Goal: Transaction & Acquisition: Purchase product/service

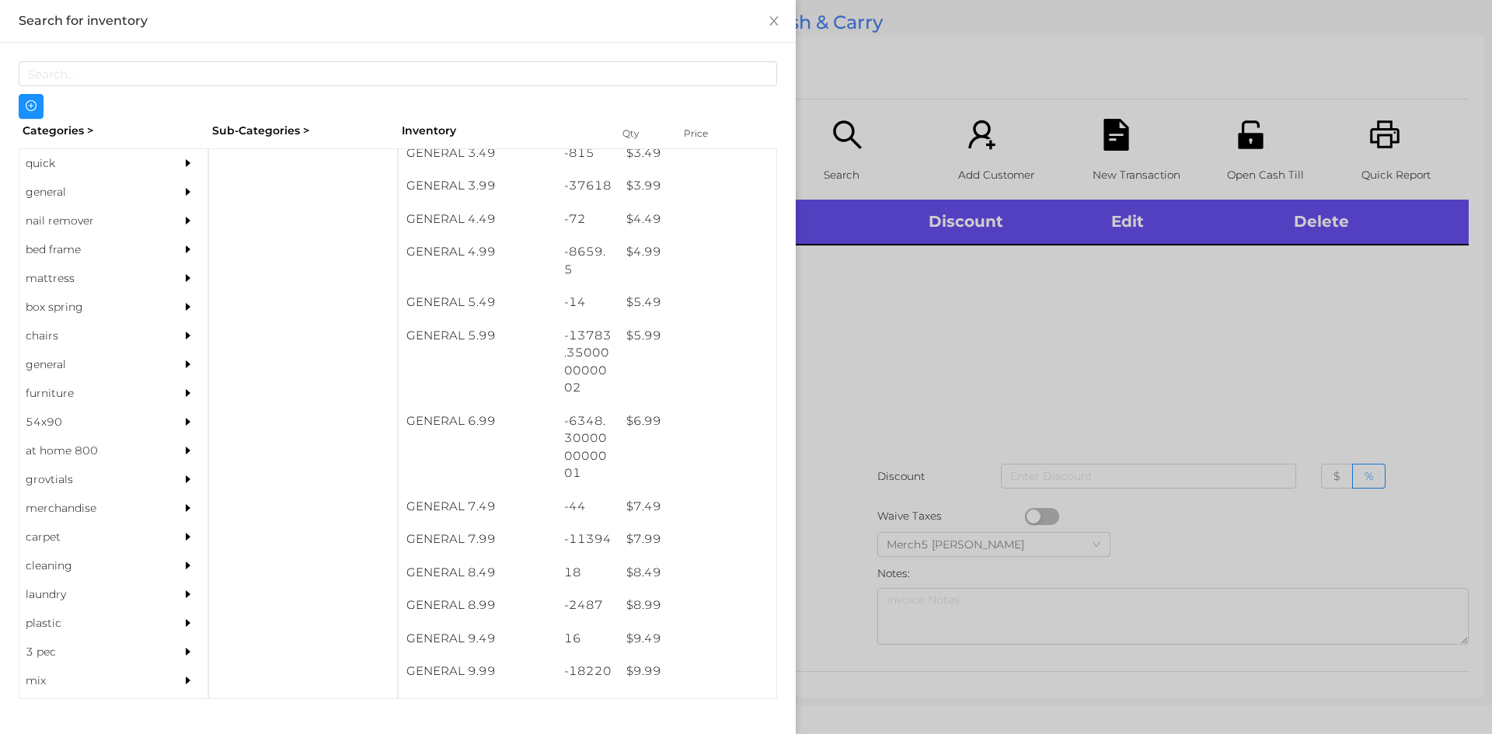
scroll to position [465, 0]
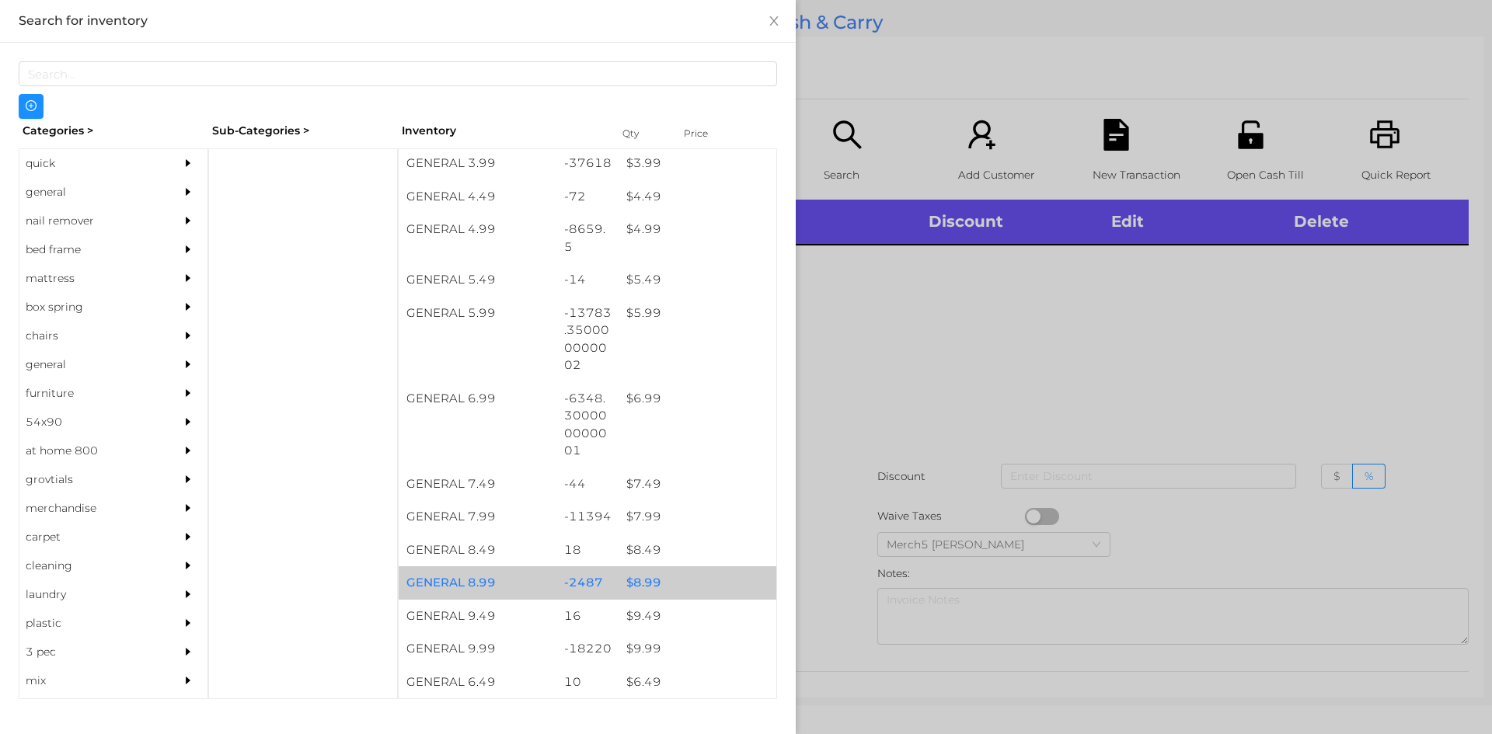
click at [646, 584] on div "$ 8.99" at bounding box center [697, 582] width 158 height 33
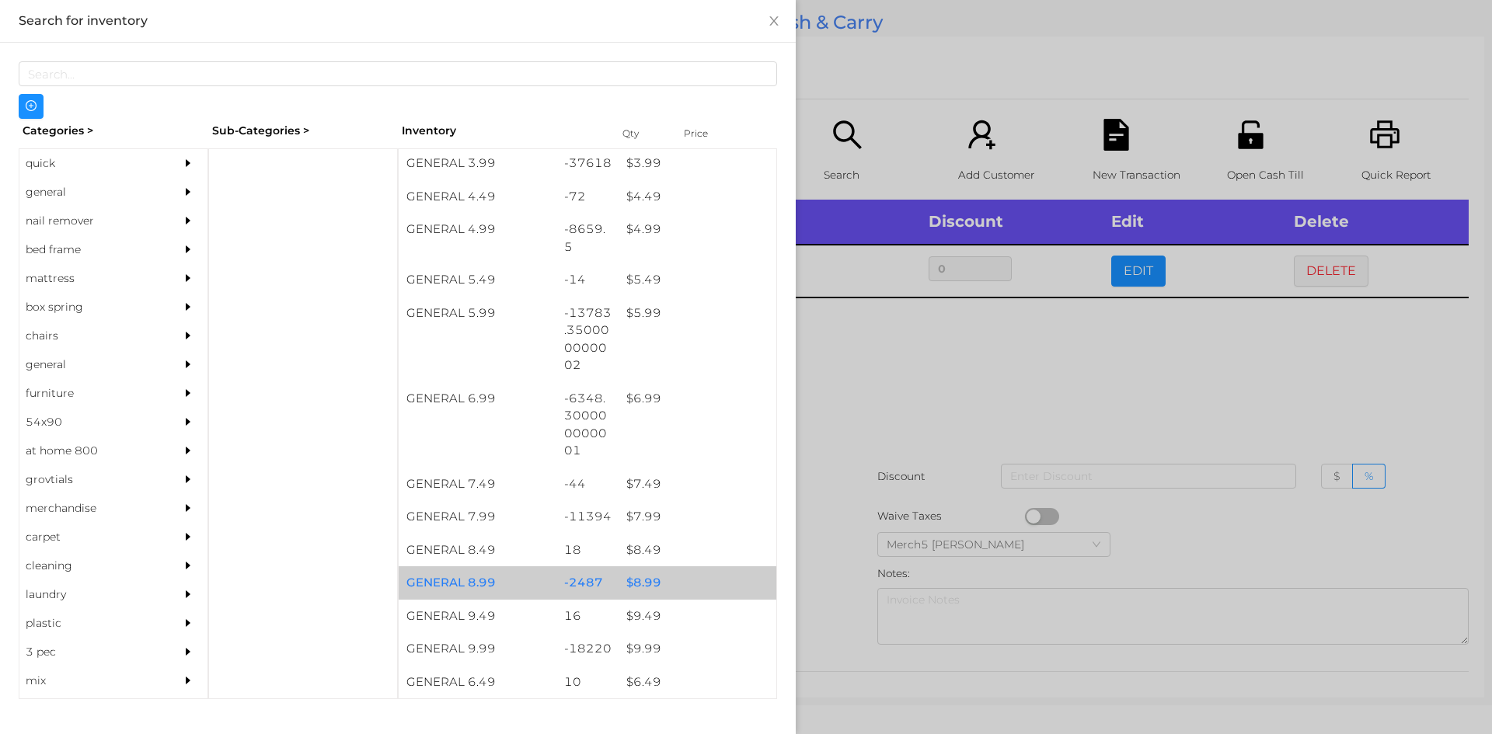
click at [883, 371] on div at bounding box center [746, 367] width 1492 height 734
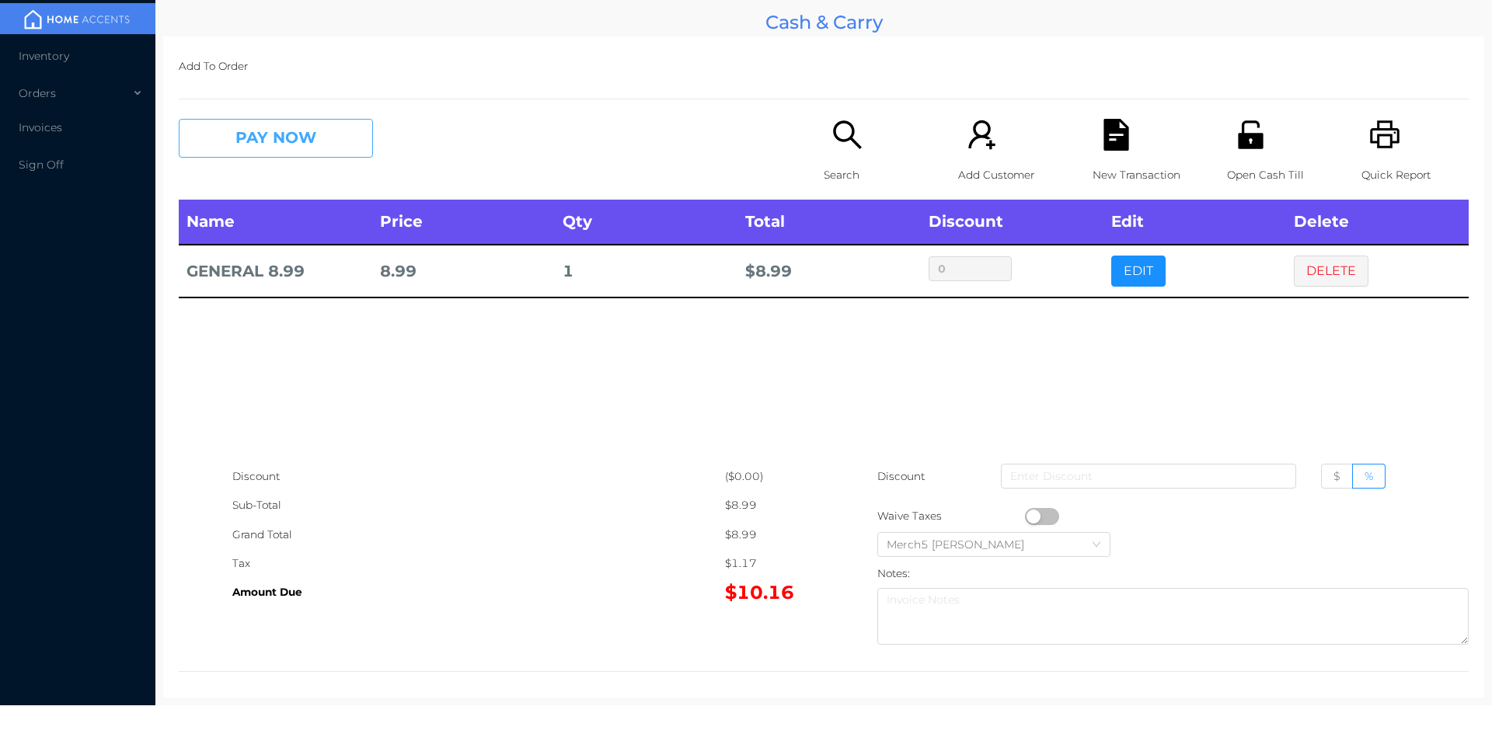
click at [303, 134] on button "PAY NOW" at bounding box center [276, 138] width 194 height 39
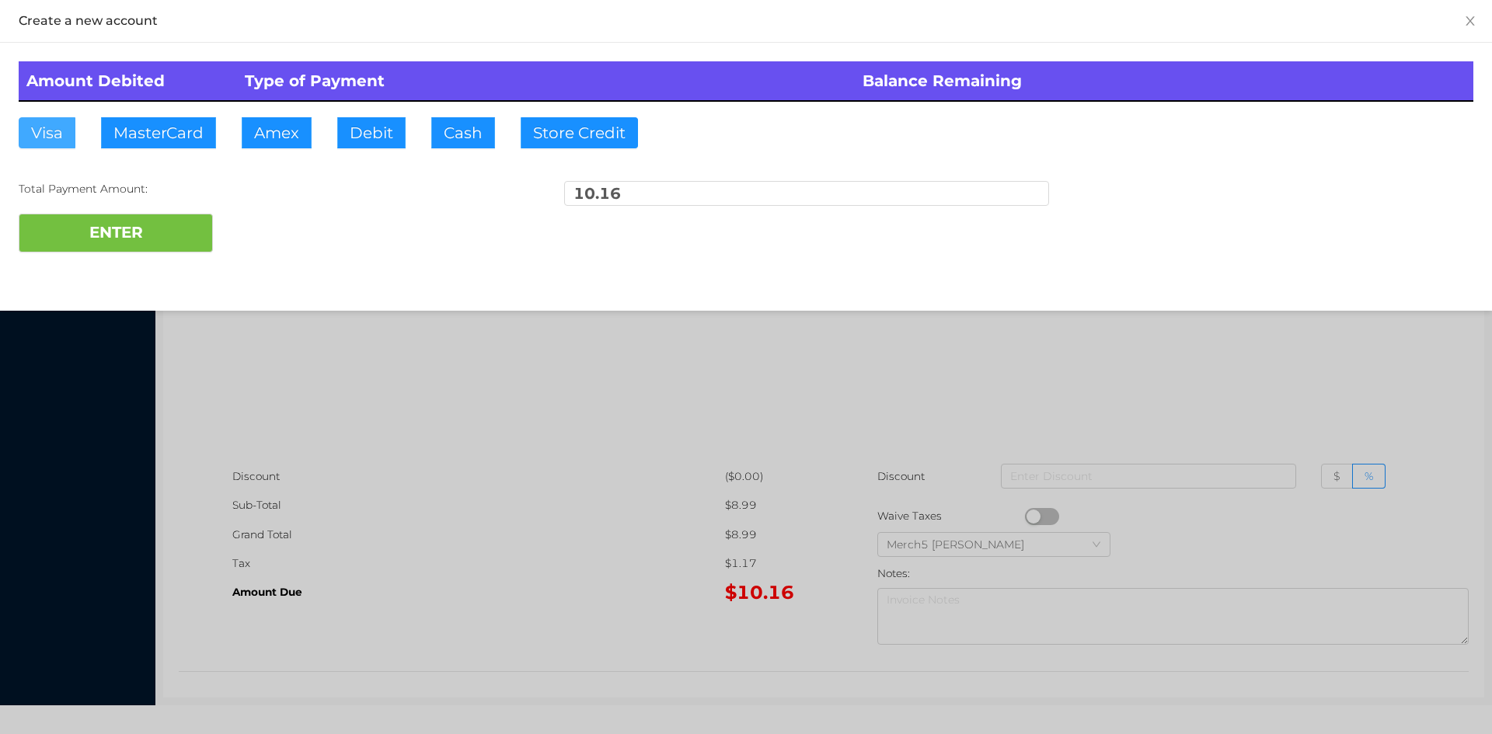
click at [47, 120] on button "Visa" at bounding box center [47, 132] width 57 height 31
click at [75, 229] on button "ENTER" at bounding box center [116, 233] width 194 height 39
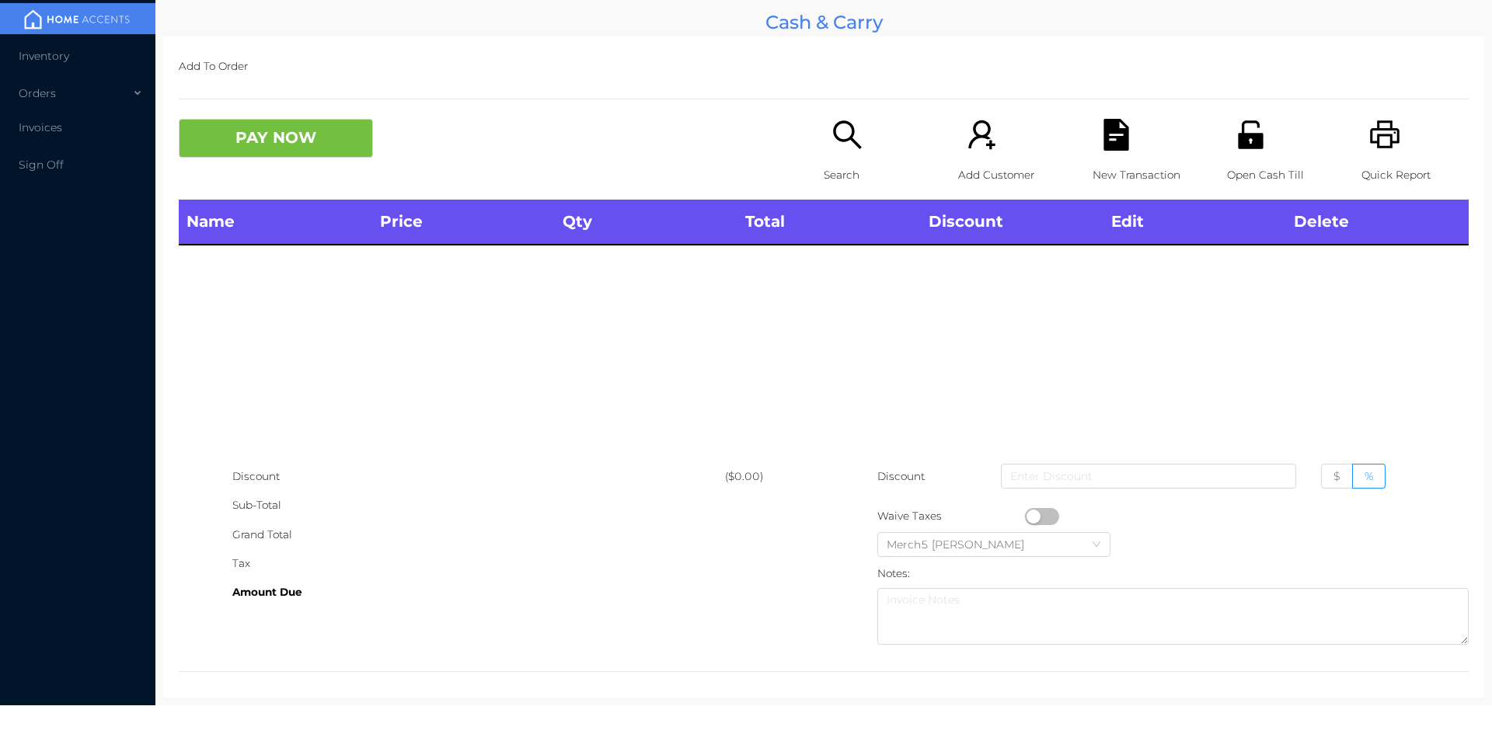
click at [835, 130] on icon "icon: search" at bounding box center [847, 135] width 32 height 32
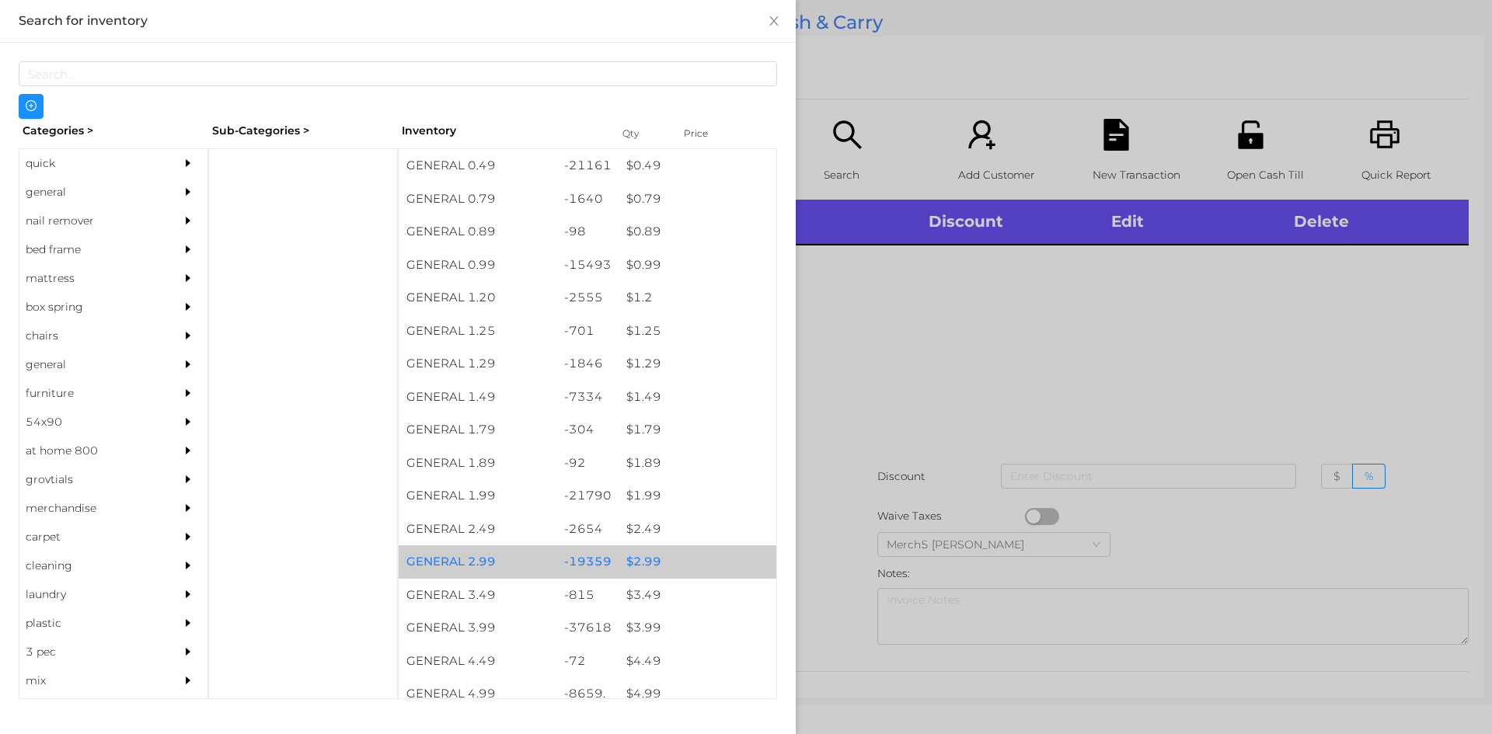
click at [636, 569] on div "$ 2.99" at bounding box center [697, 561] width 158 height 33
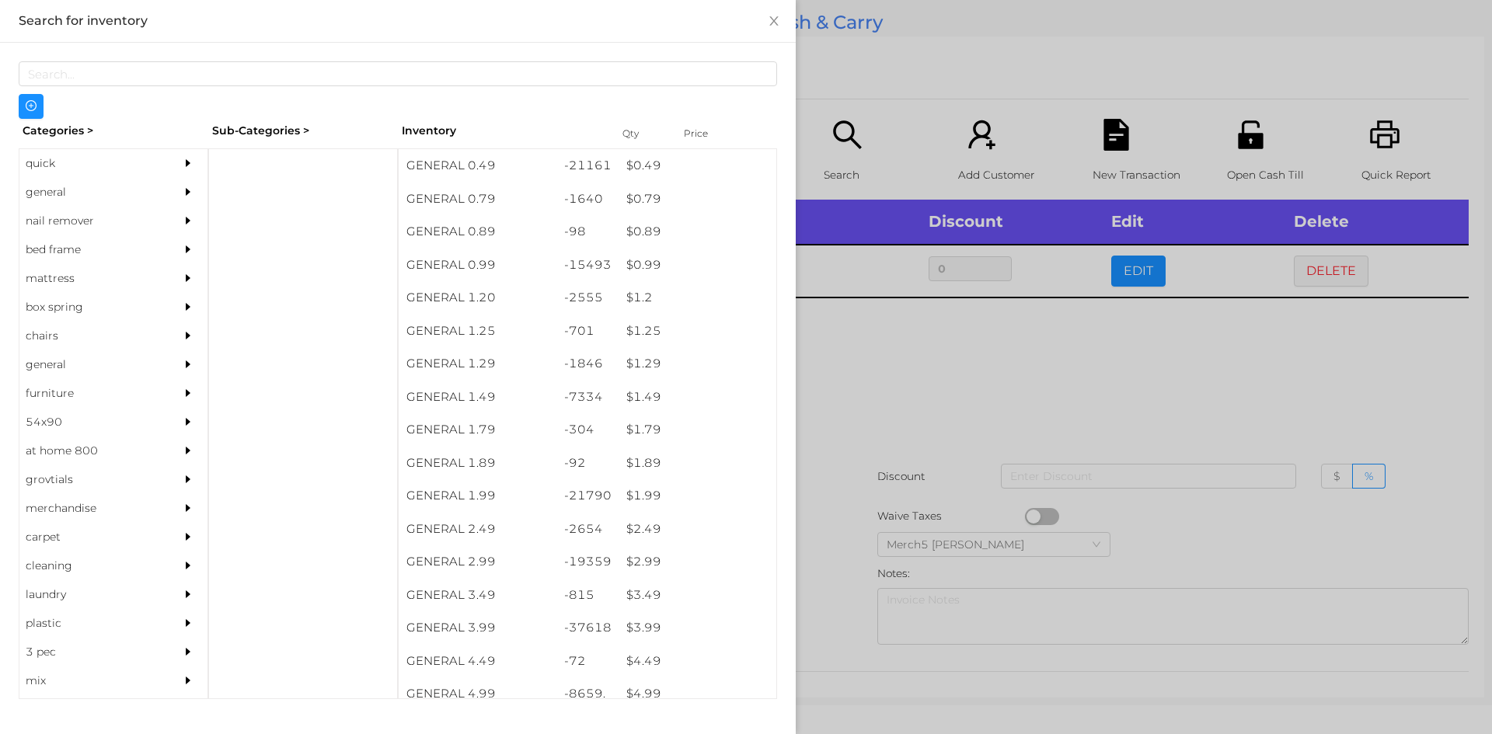
click at [910, 373] on div at bounding box center [746, 367] width 1492 height 734
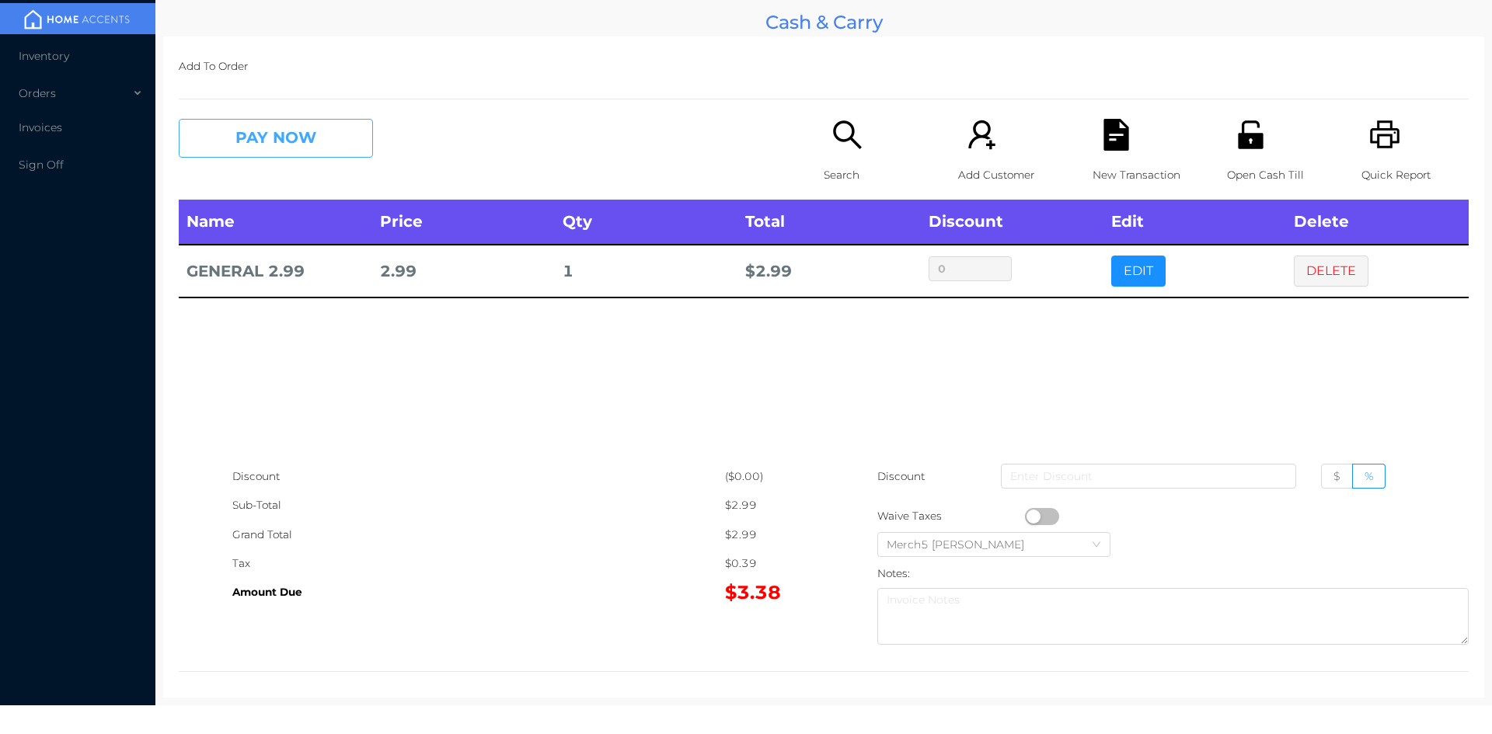
click at [309, 143] on button "PAY NOW" at bounding box center [276, 138] width 194 height 39
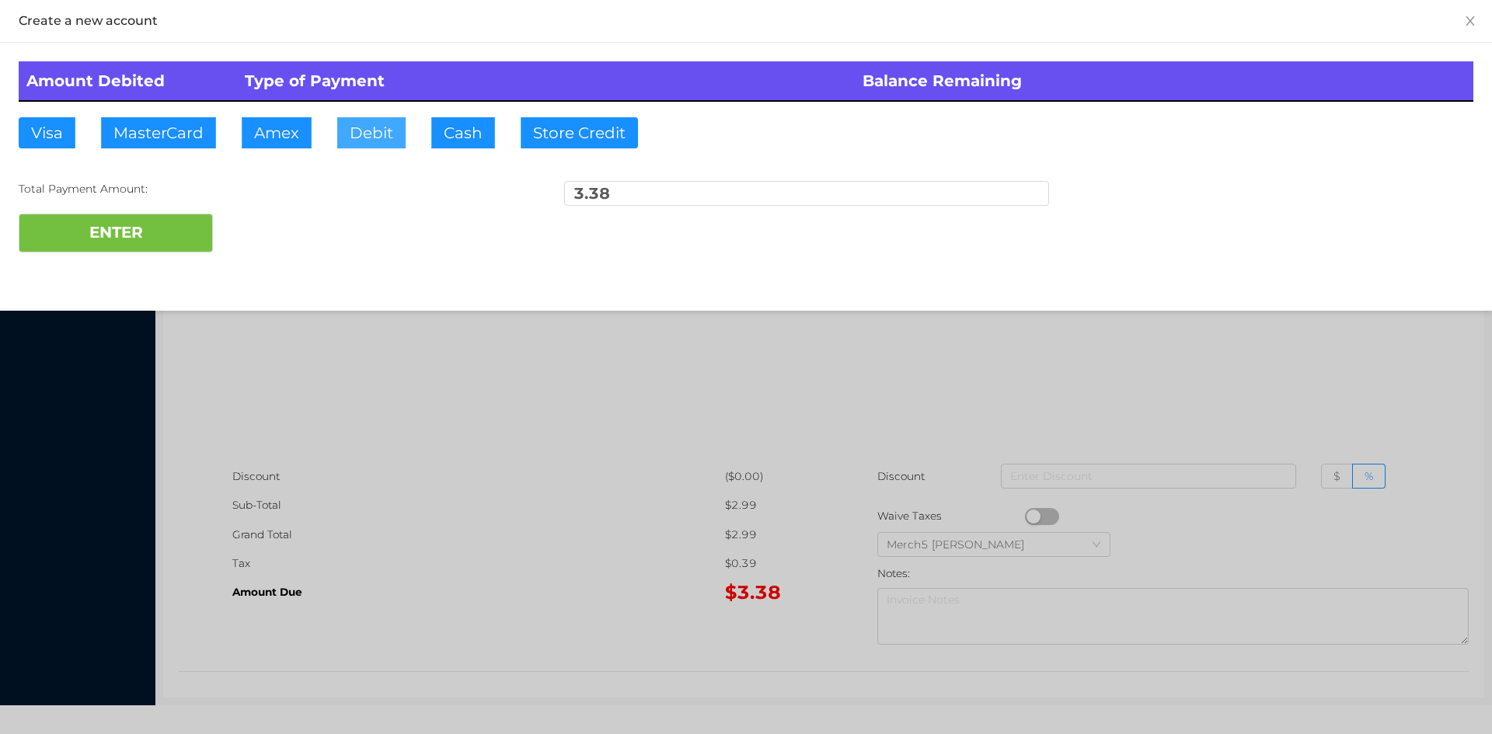
click at [382, 136] on button "Debit" at bounding box center [371, 132] width 68 height 31
click at [483, 381] on div at bounding box center [746, 367] width 1492 height 734
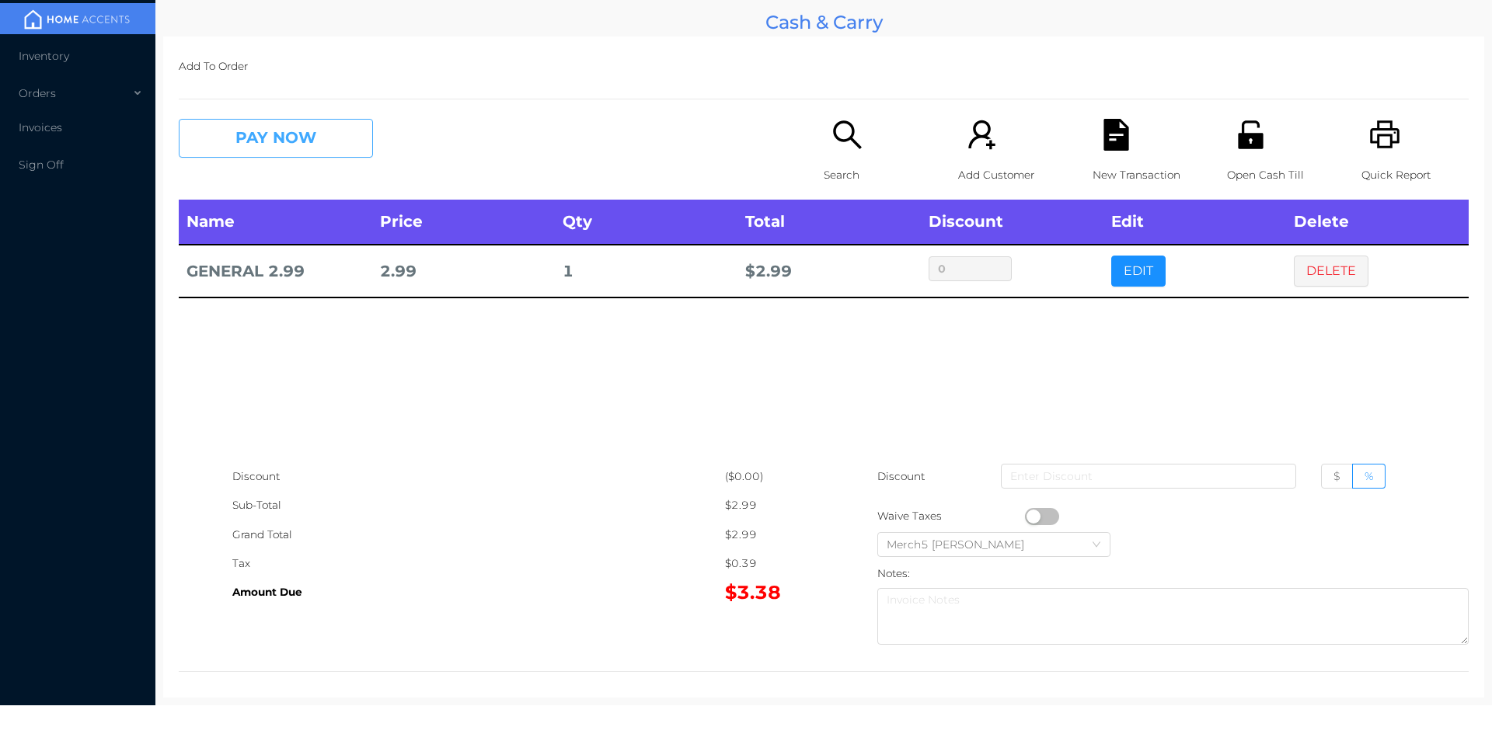
click at [287, 139] on button "PAY NOW" at bounding box center [276, 138] width 194 height 39
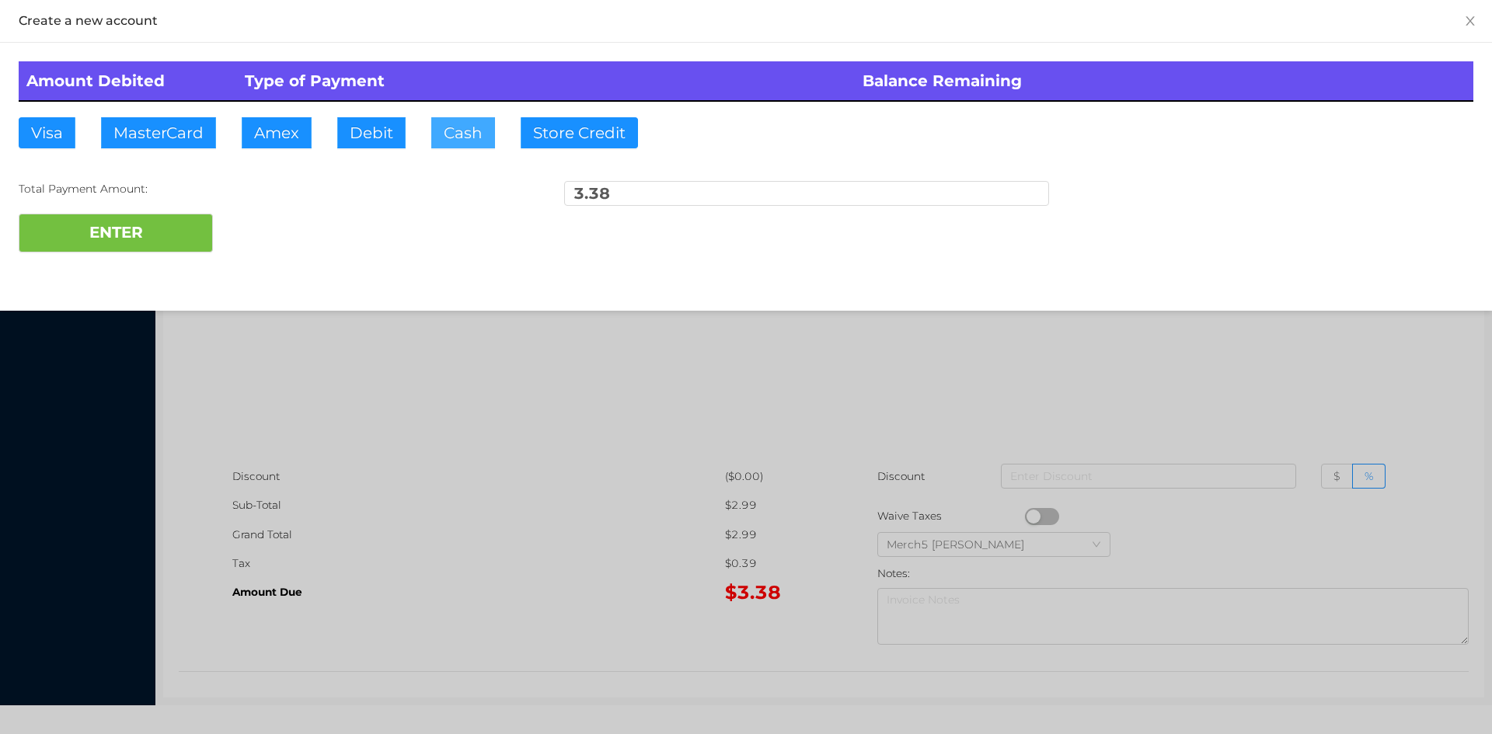
click at [472, 138] on button "Cash" at bounding box center [463, 132] width 64 height 31
type input "5"
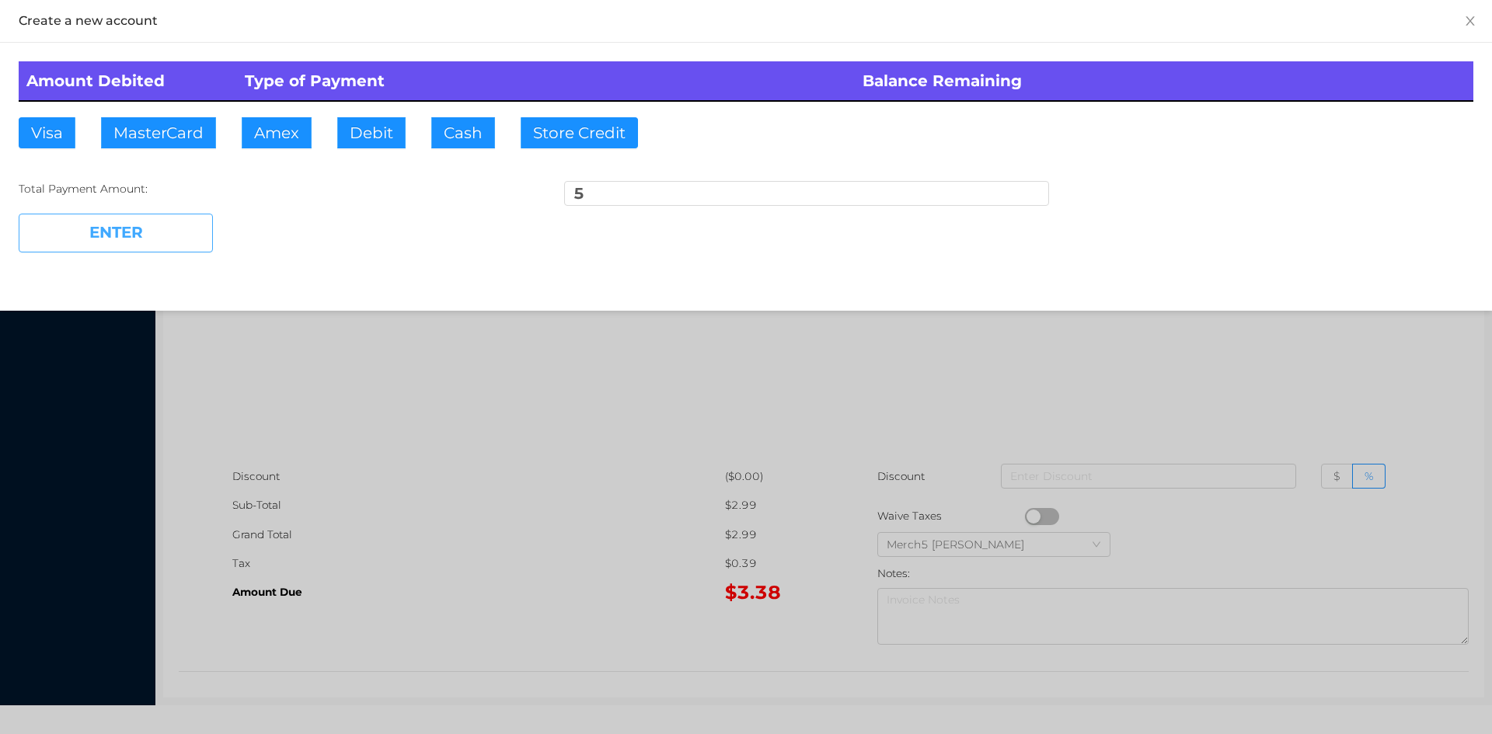
click at [152, 237] on button "ENTER" at bounding box center [116, 233] width 194 height 39
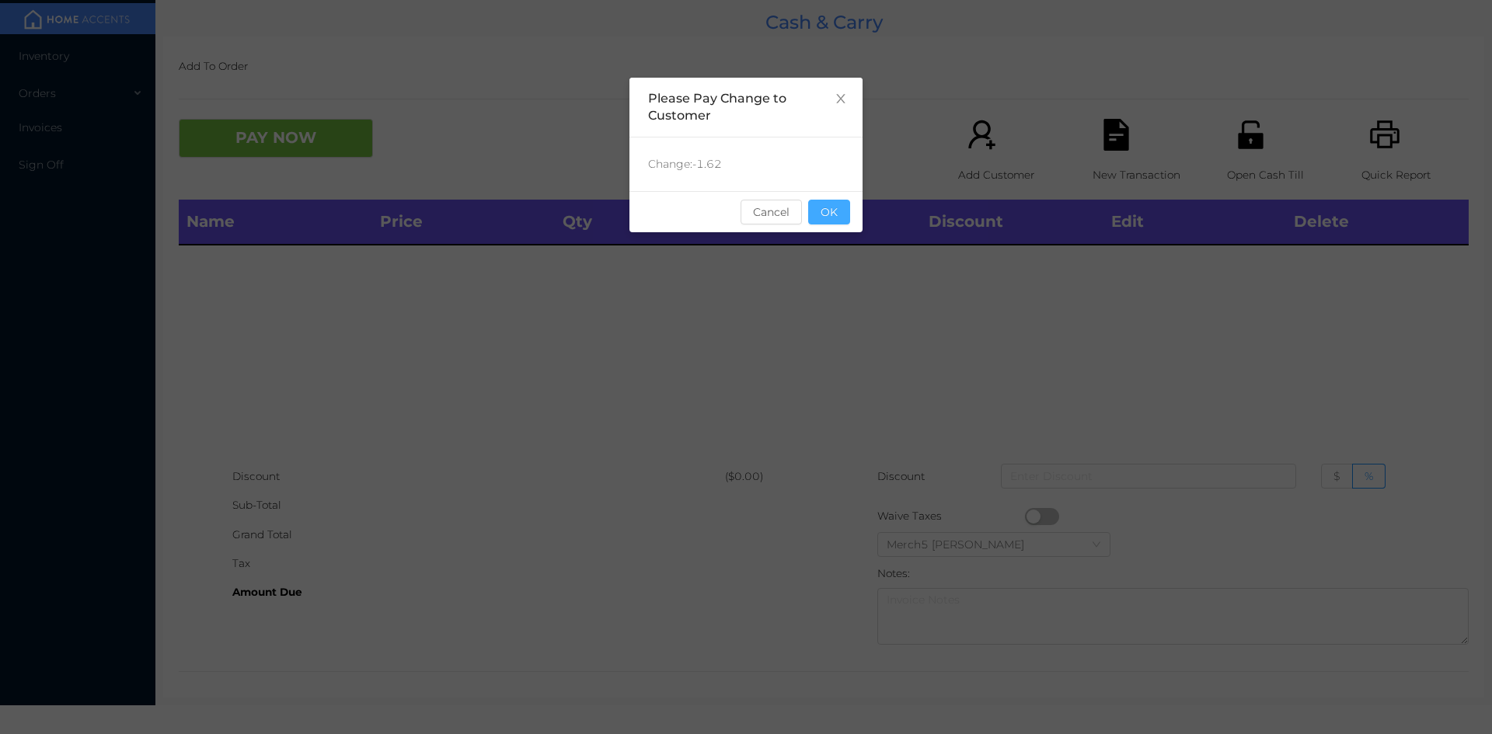
click at [828, 214] on button "OK" at bounding box center [829, 212] width 42 height 25
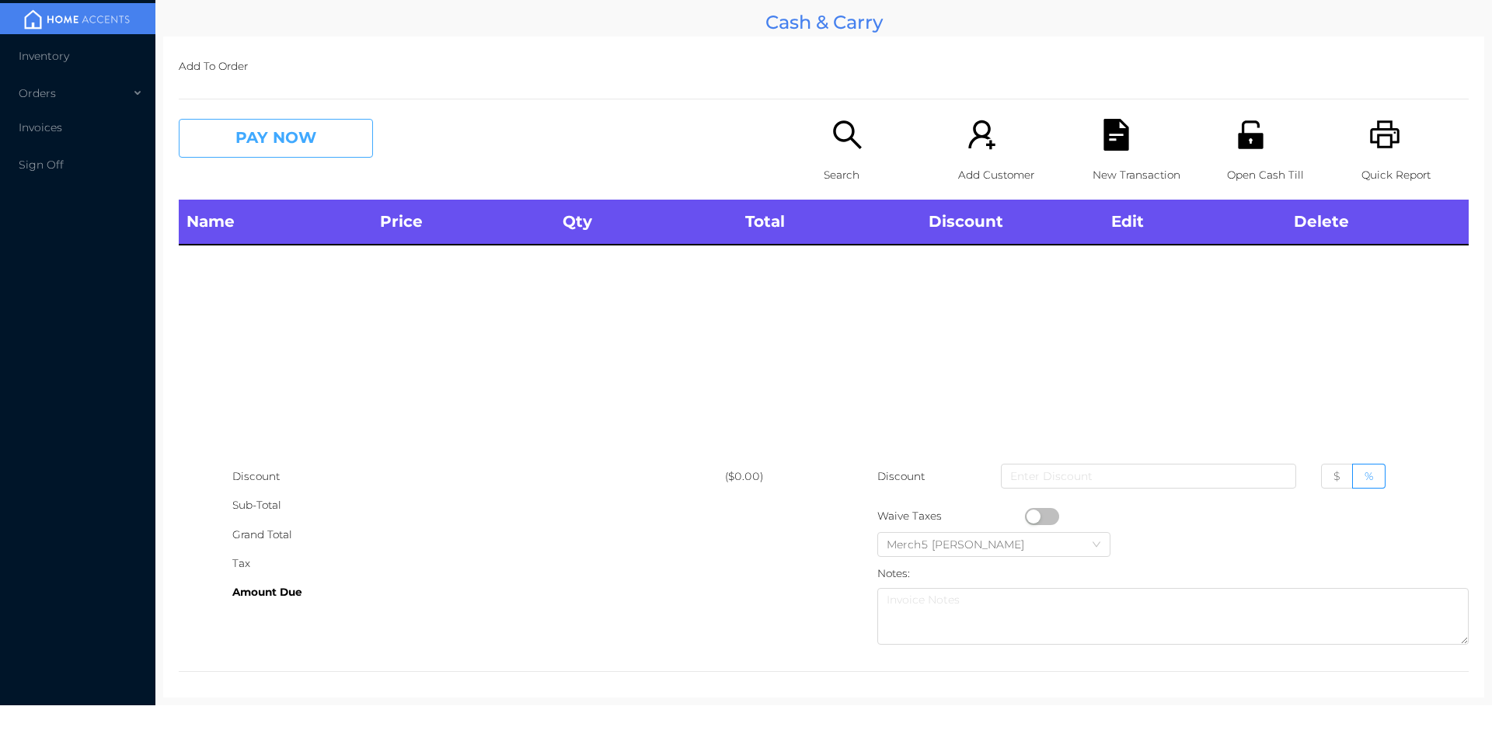
click at [253, 134] on button "PAY NOW" at bounding box center [276, 138] width 194 height 39
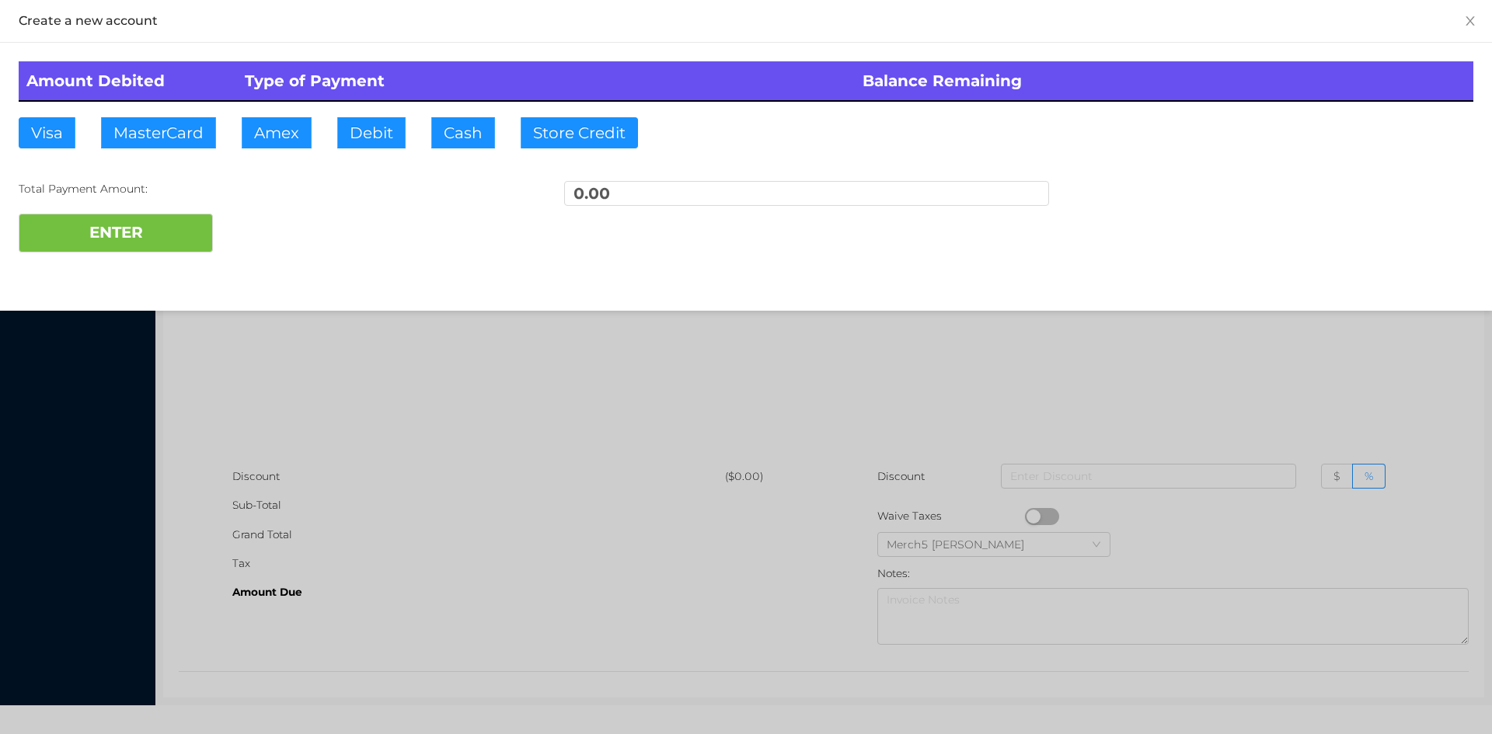
click at [444, 397] on div at bounding box center [746, 367] width 1492 height 734
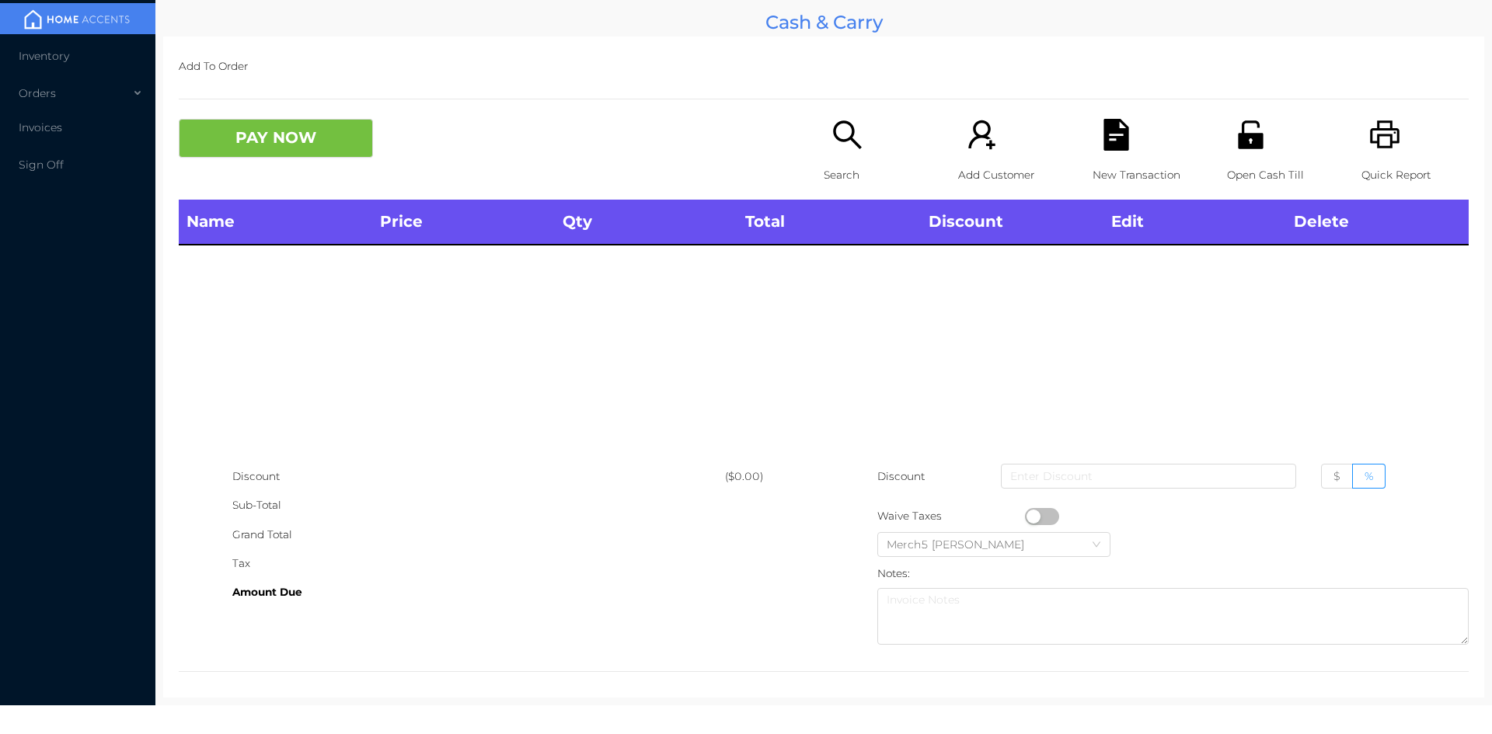
click at [844, 133] on icon "icon: search" at bounding box center [847, 135] width 32 height 32
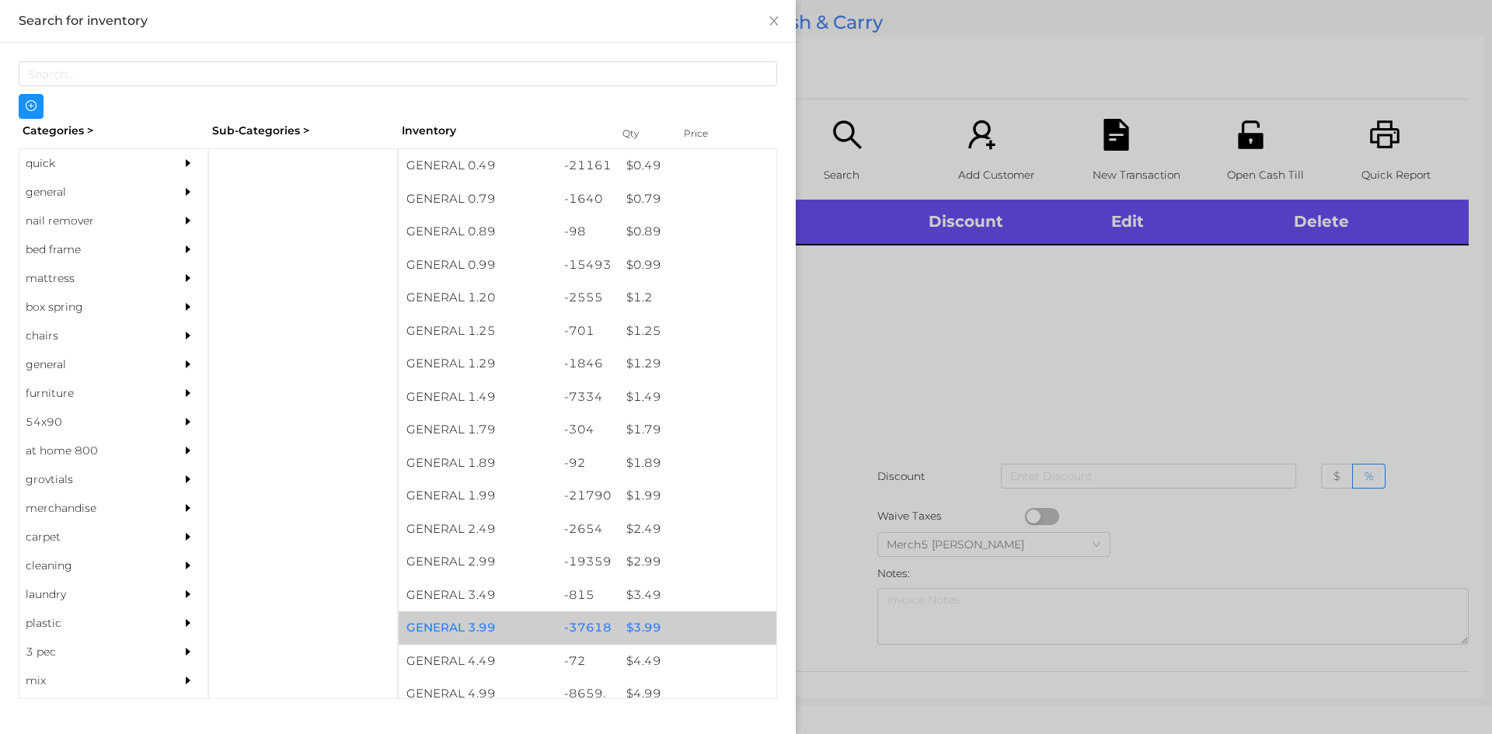
click at [643, 628] on div "$ 3.99" at bounding box center [697, 627] width 158 height 33
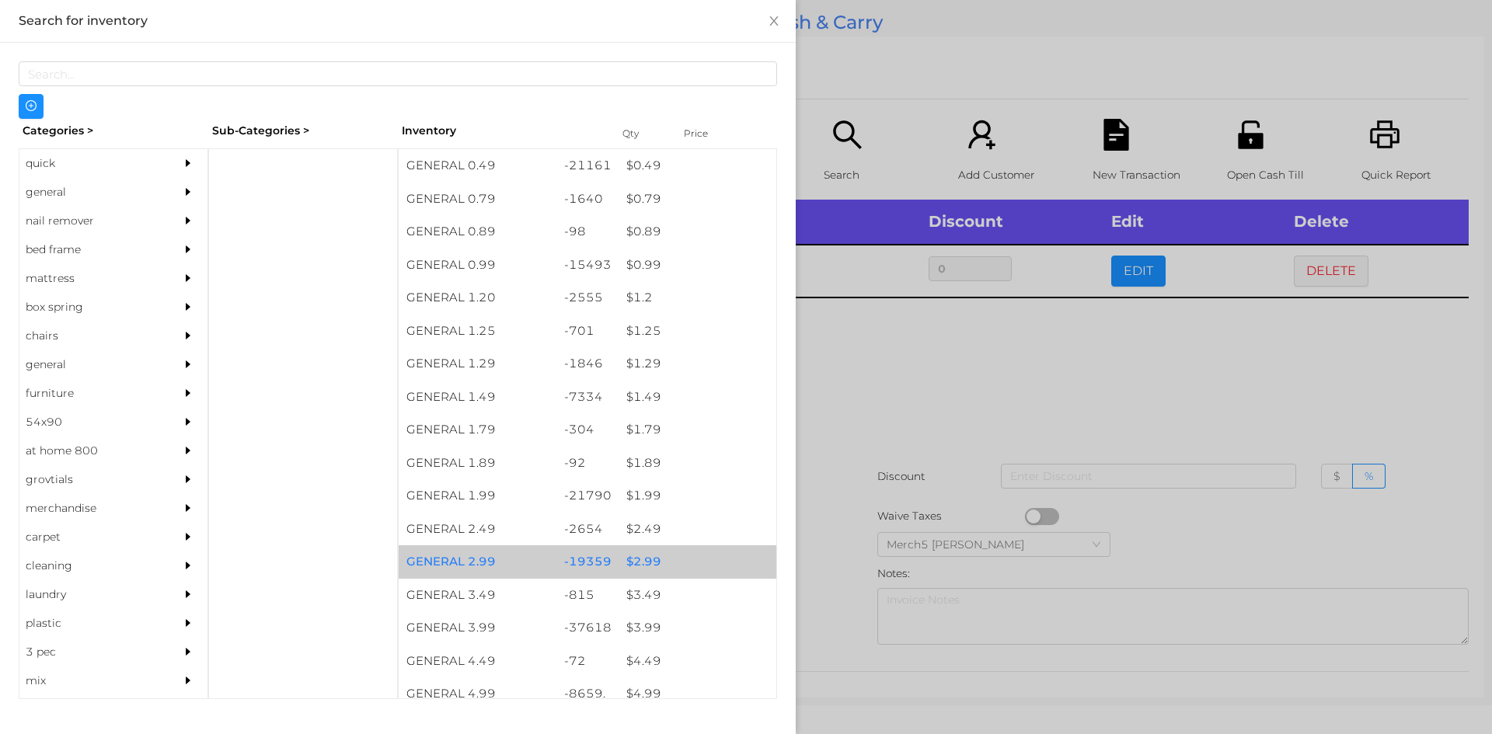
click at [643, 564] on div "$ 2.99" at bounding box center [697, 561] width 158 height 33
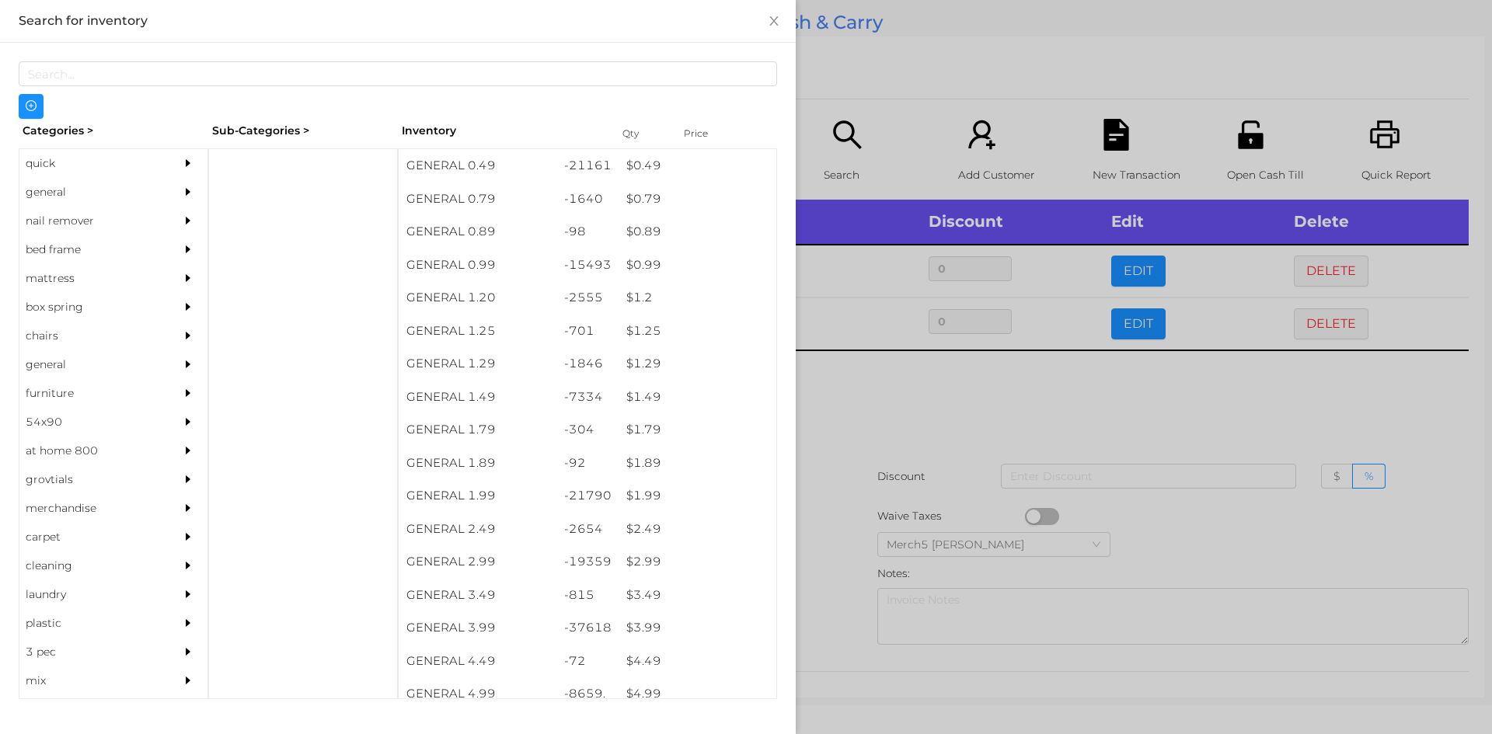
click at [873, 382] on div at bounding box center [746, 367] width 1492 height 734
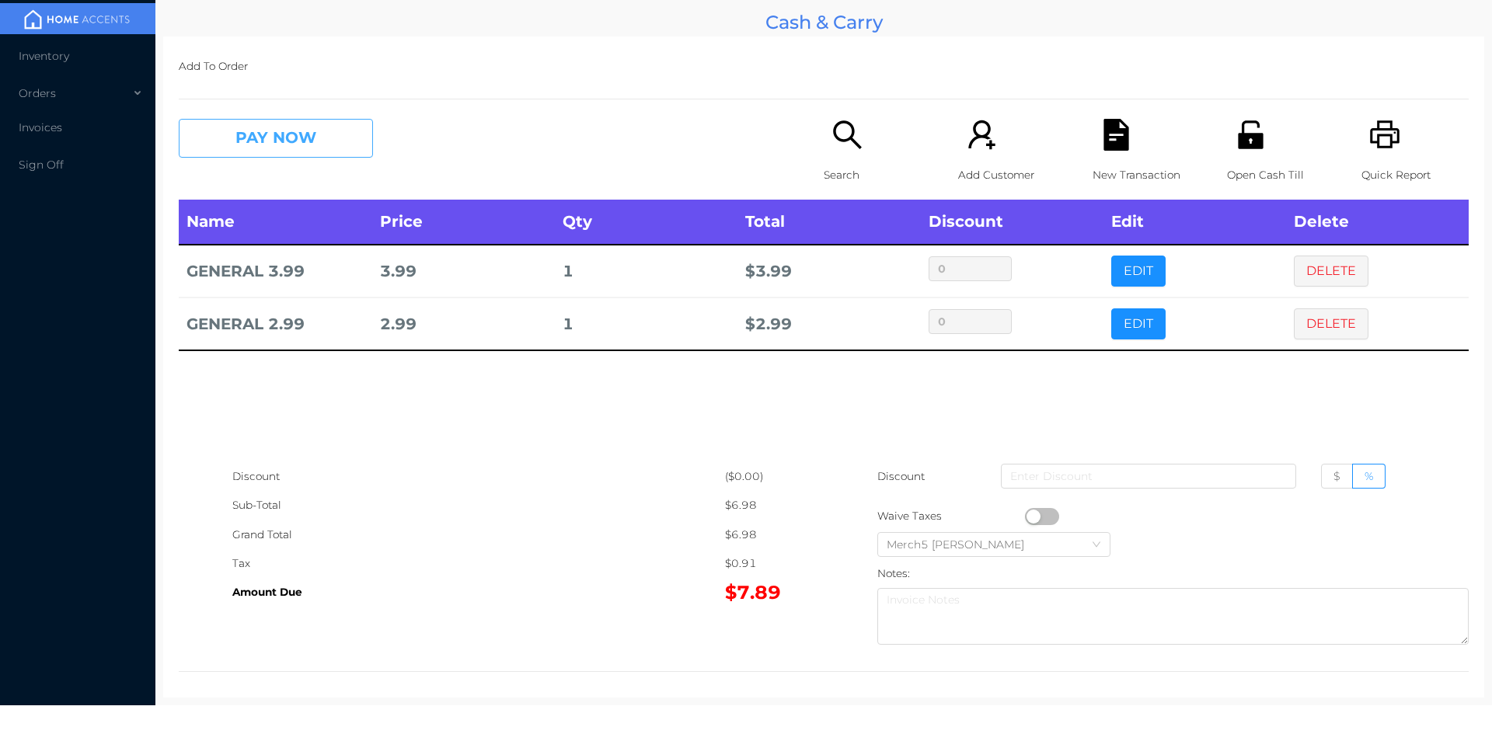
click at [349, 132] on button "PAY NOW" at bounding box center [276, 138] width 194 height 39
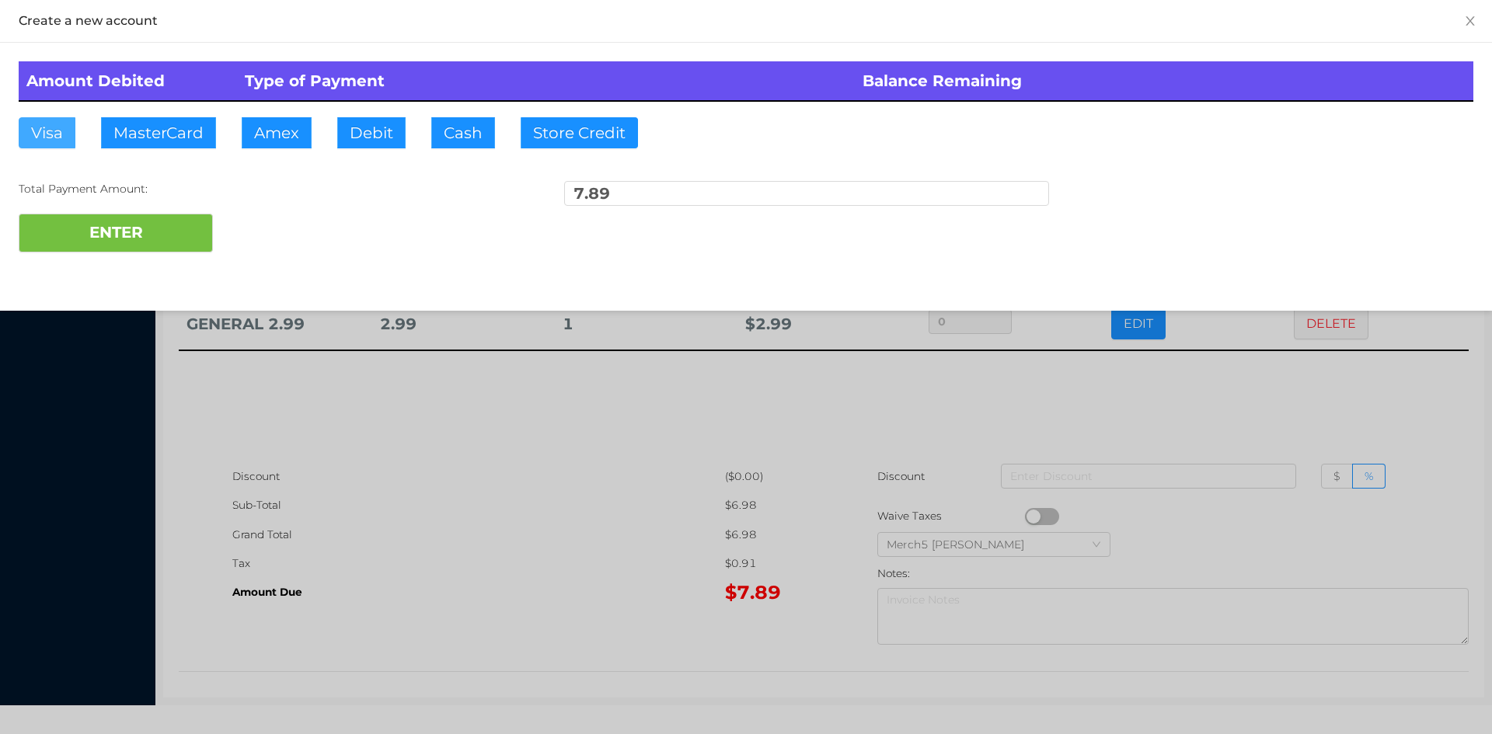
click at [46, 139] on button "Visa" at bounding box center [47, 132] width 57 height 31
click at [97, 235] on button "ENTER" at bounding box center [116, 233] width 194 height 39
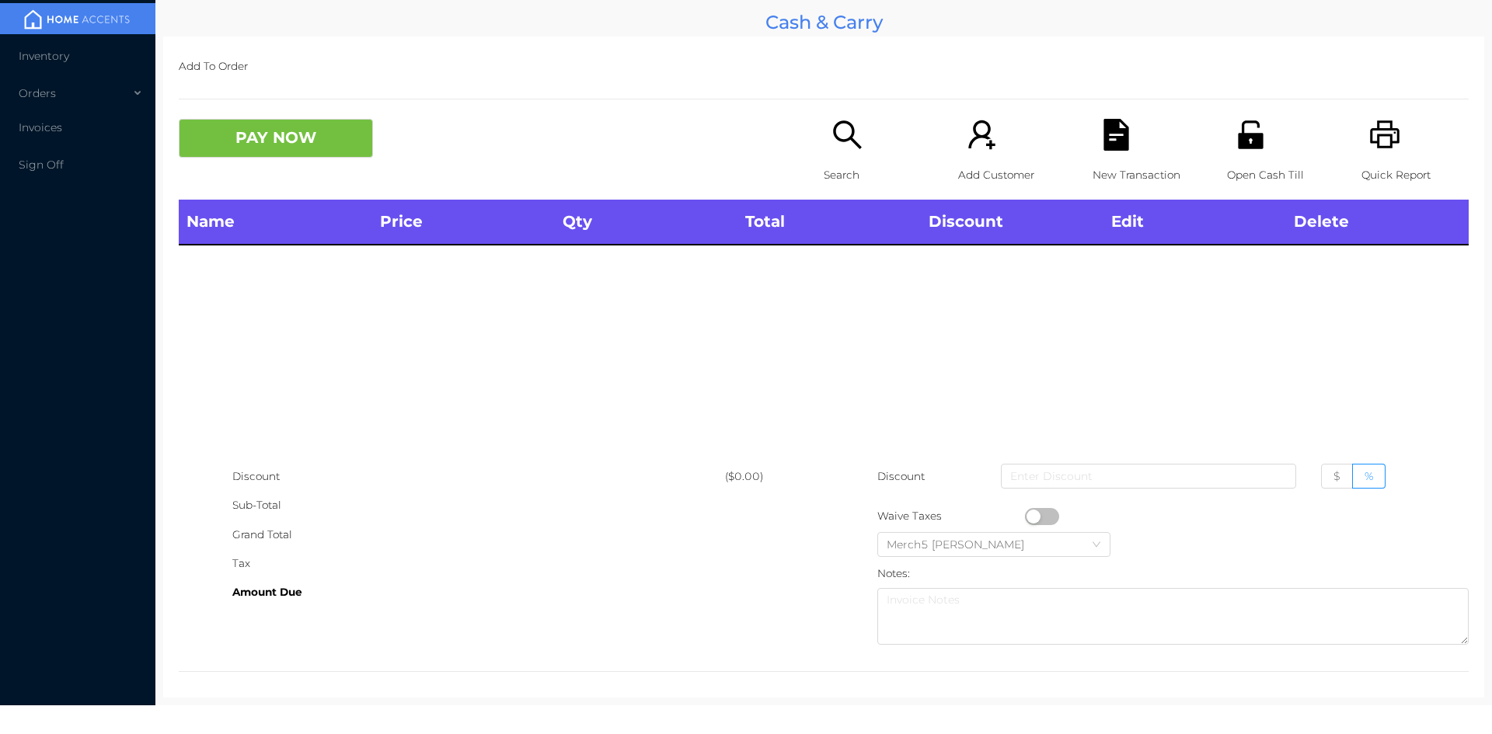
click at [831, 130] on icon "icon: search" at bounding box center [847, 135] width 32 height 32
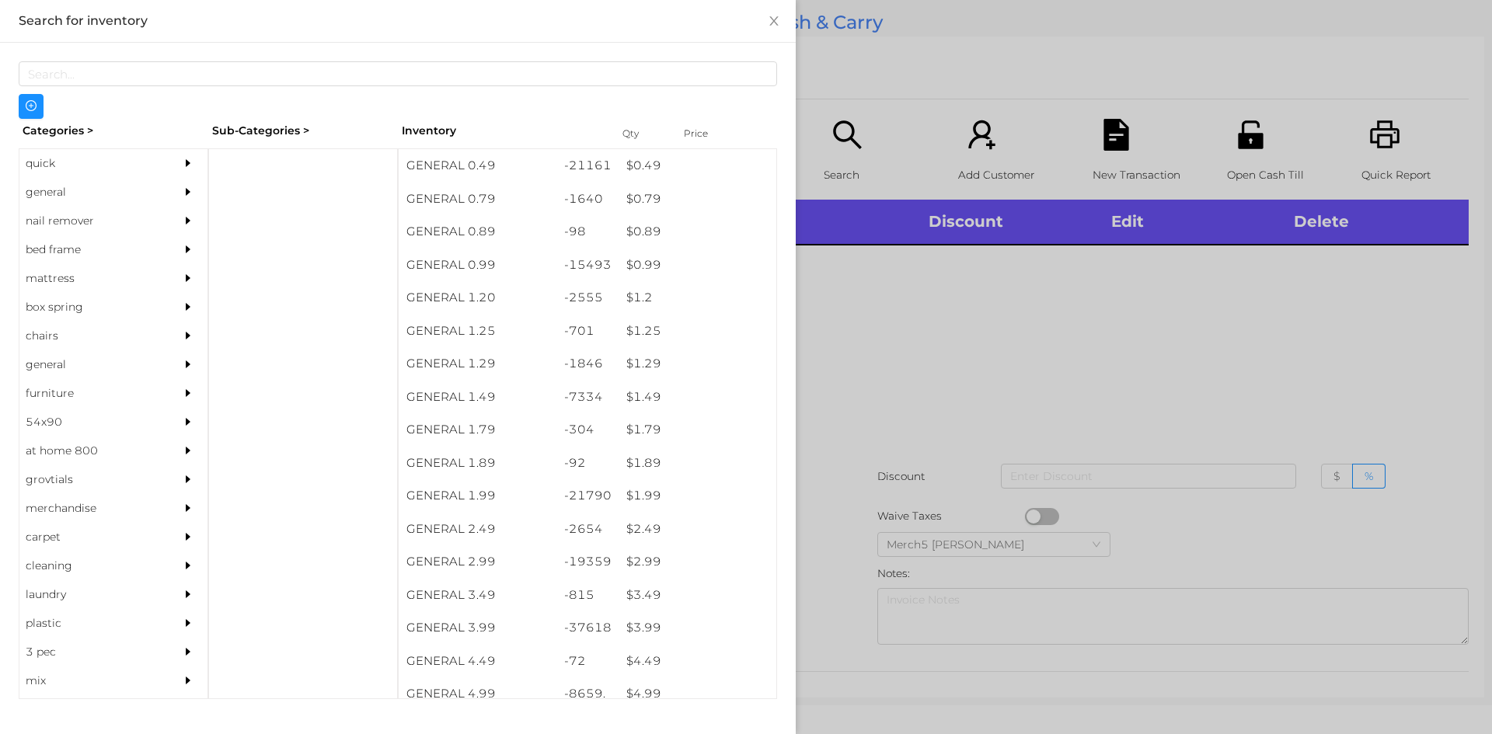
click at [41, 169] on div "quick" at bounding box center [89, 163] width 141 height 29
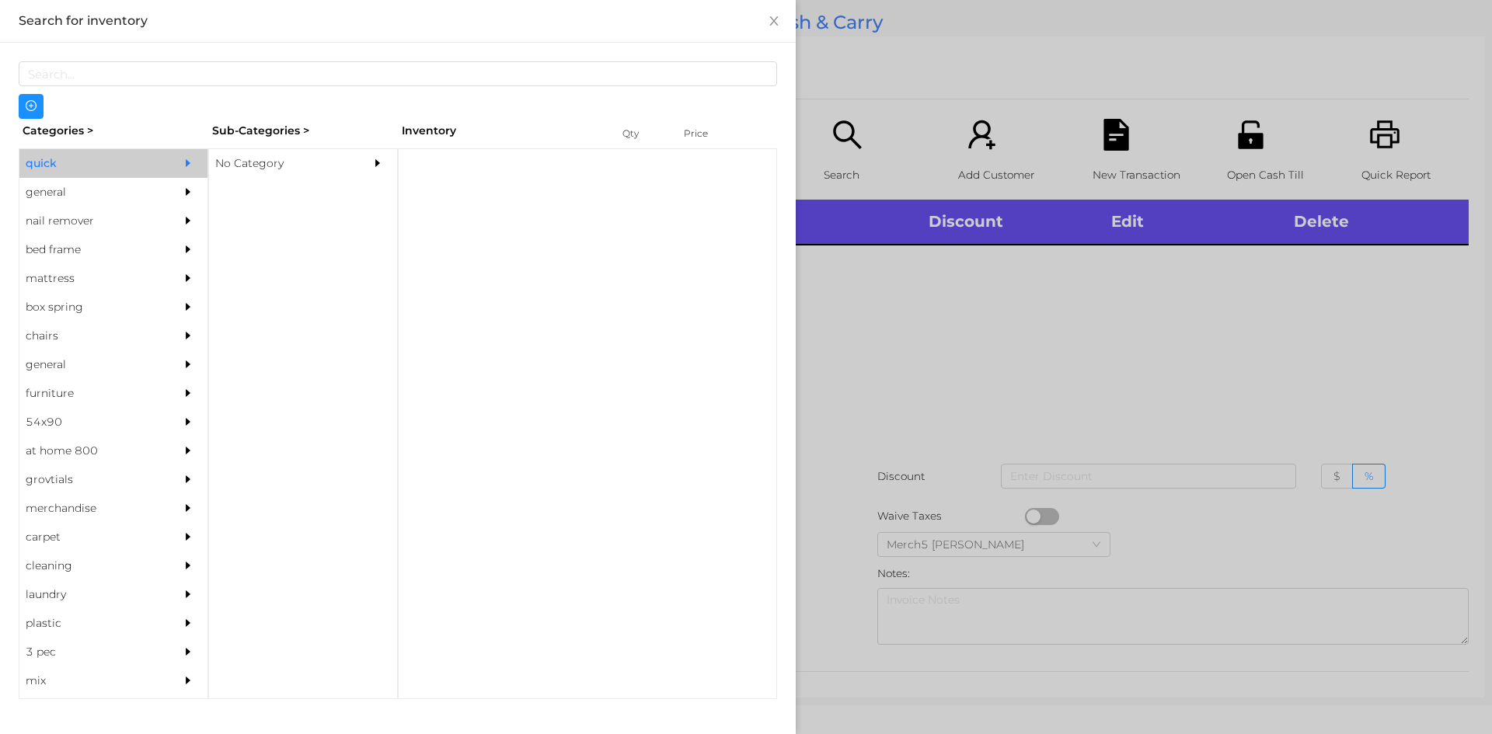
click at [41, 193] on div "general" at bounding box center [89, 192] width 141 height 29
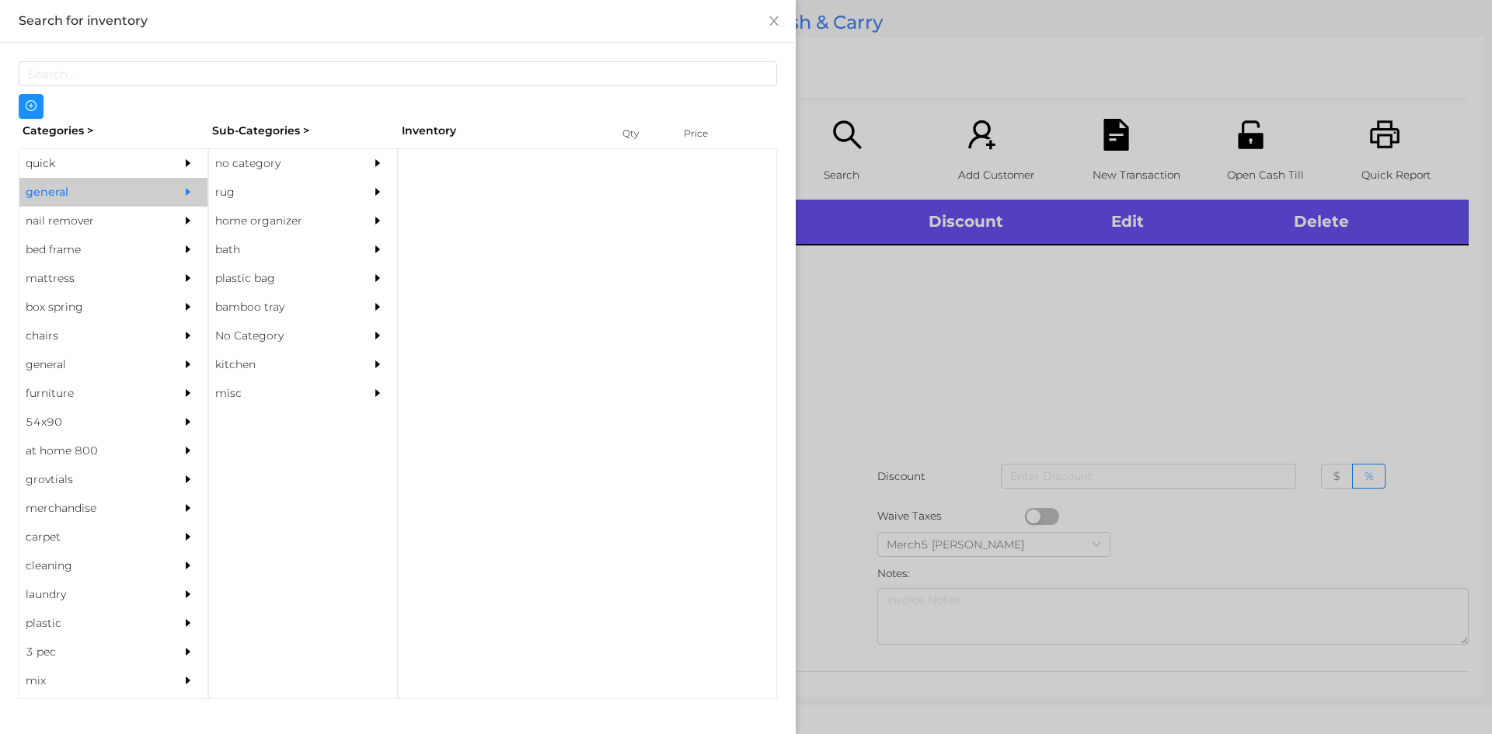
click at [250, 174] on div "no category" at bounding box center [279, 163] width 141 height 29
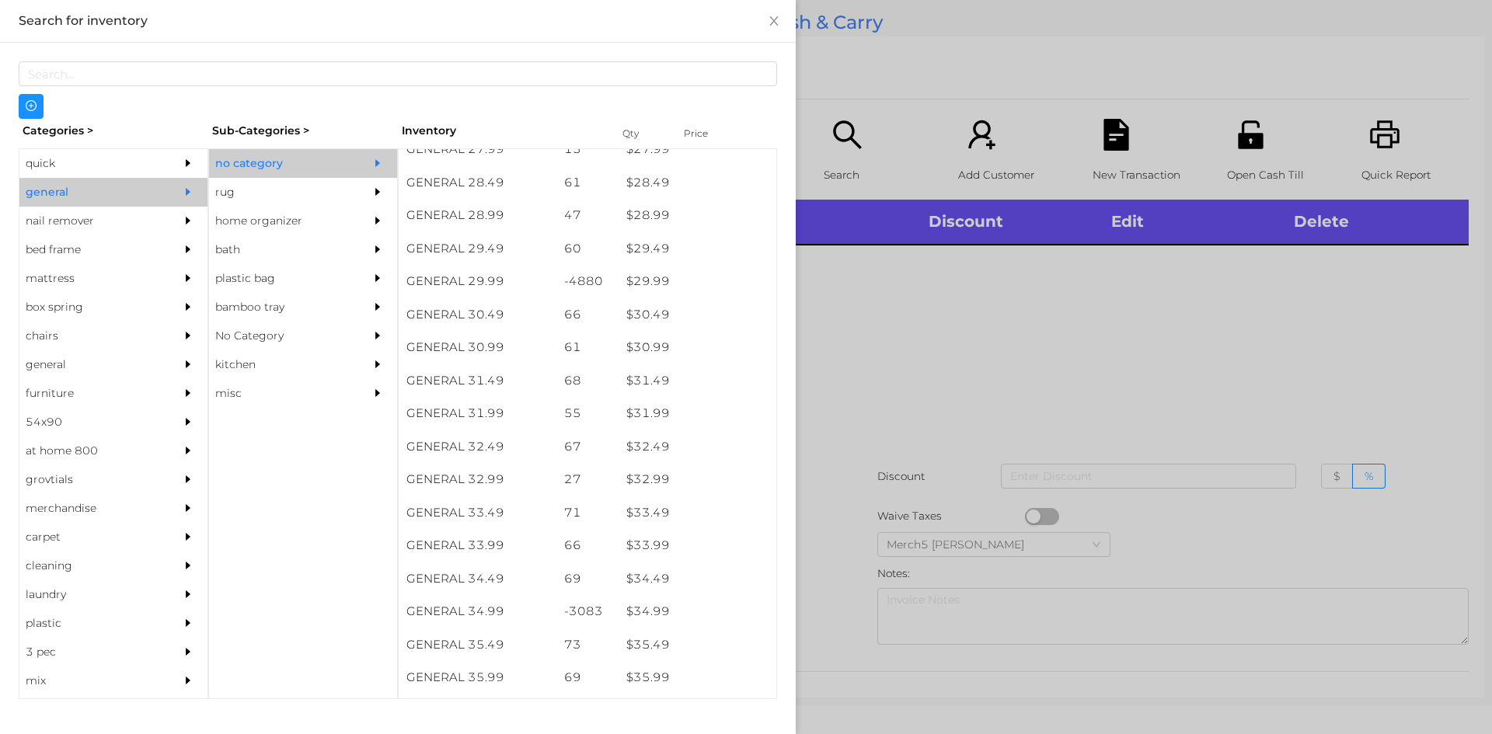
scroll to position [2213, 0]
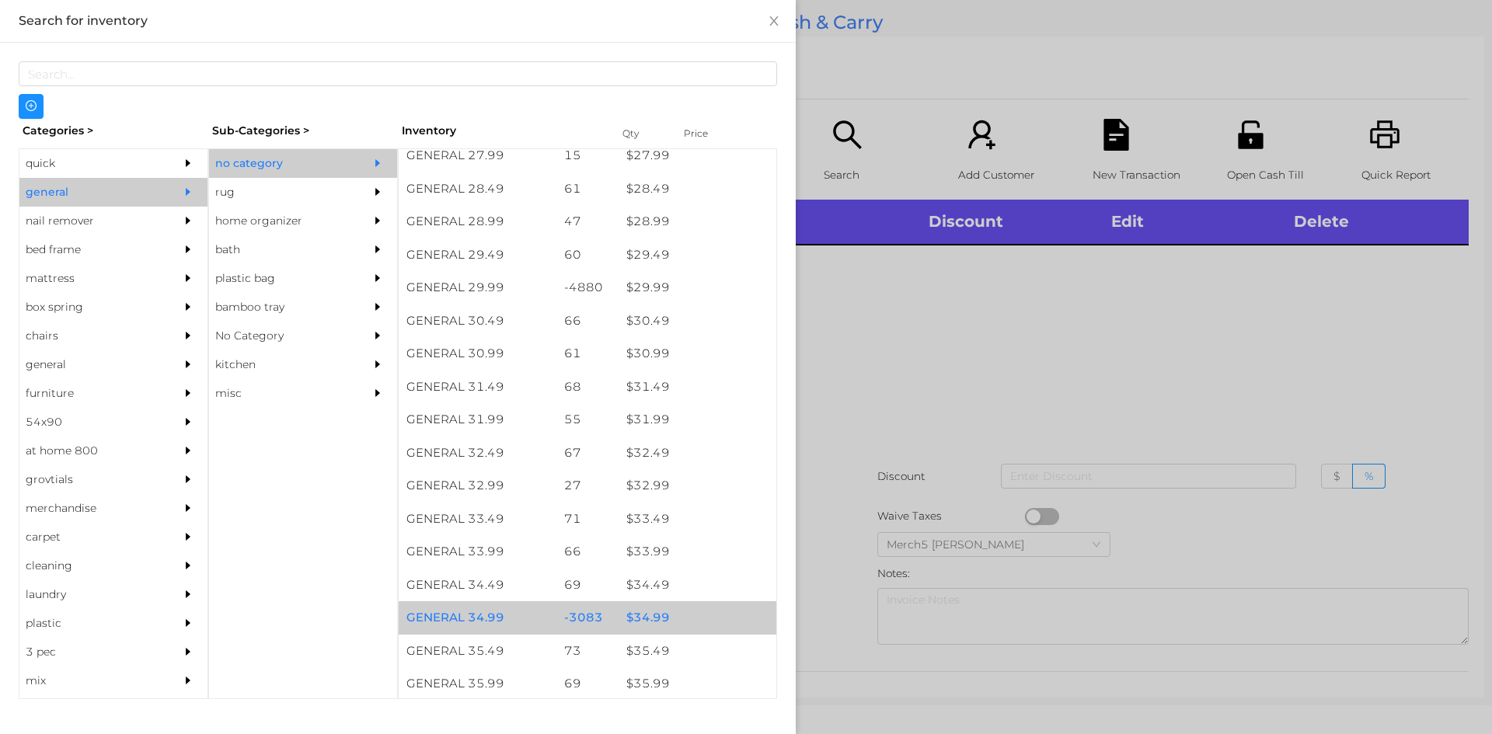
click at [650, 622] on div "$ 34.99" at bounding box center [697, 617] width 158 height 33
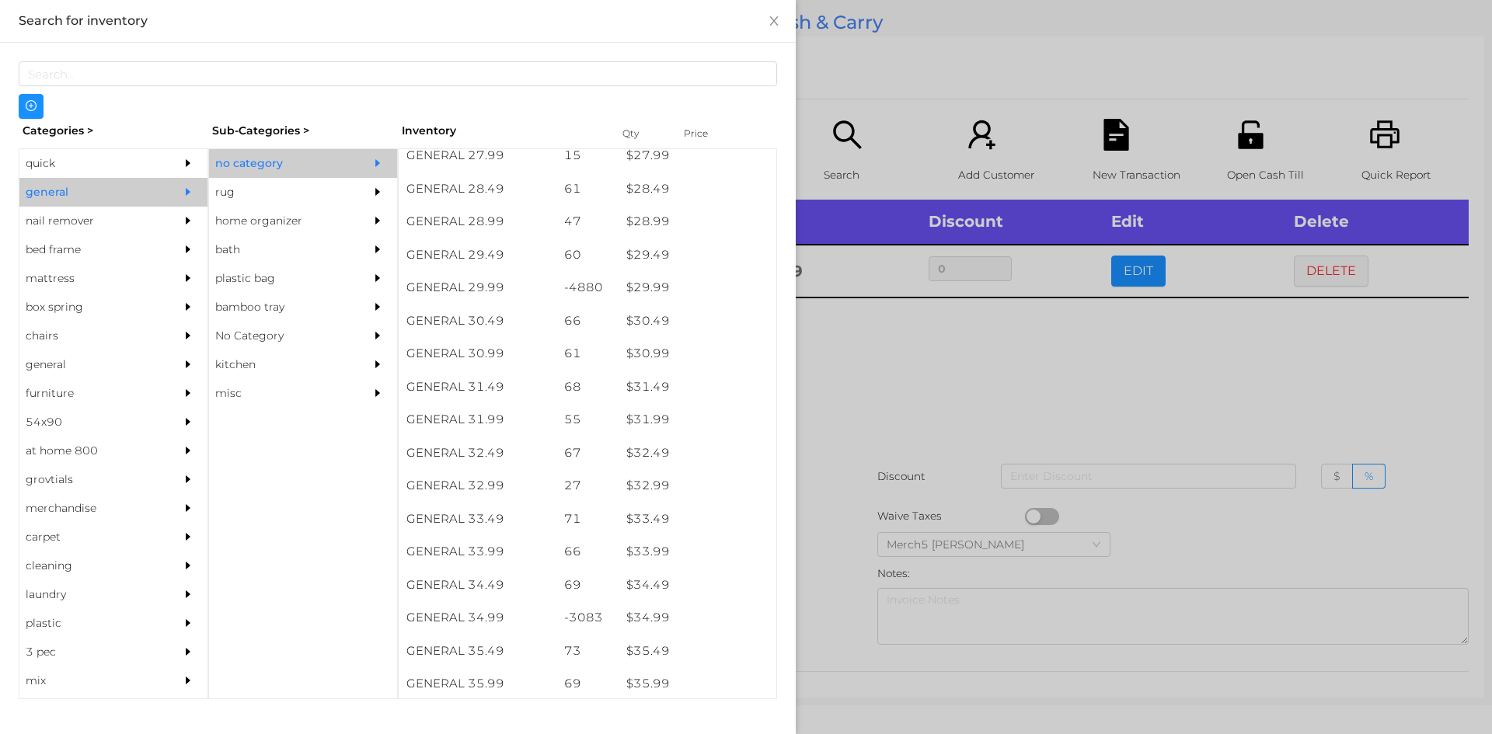
click at [854, 372] on div at bounding box center [746, 367] width 1492 height 734
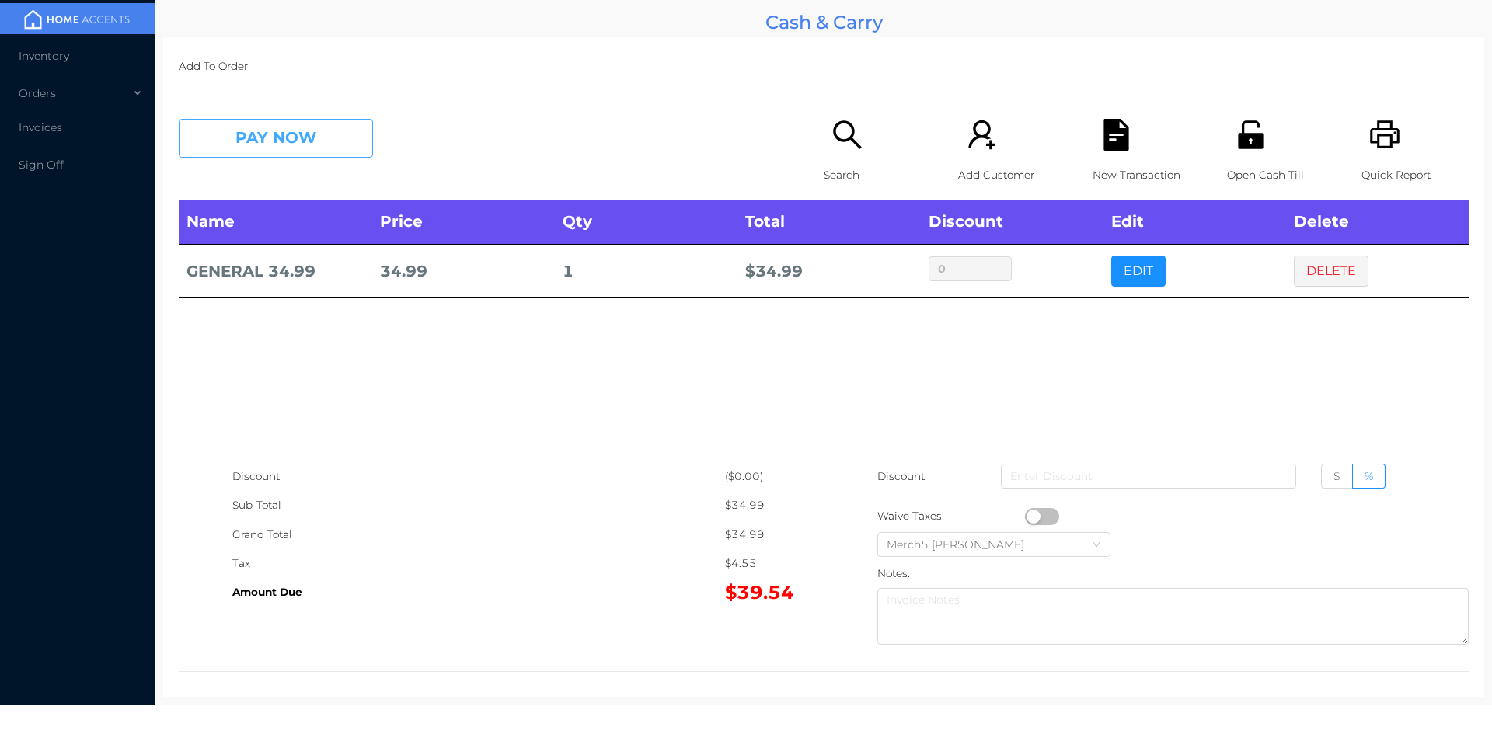
click at [320, 139] on button "PAY NOW" at bounding box center [276, 138] width 194 height 39
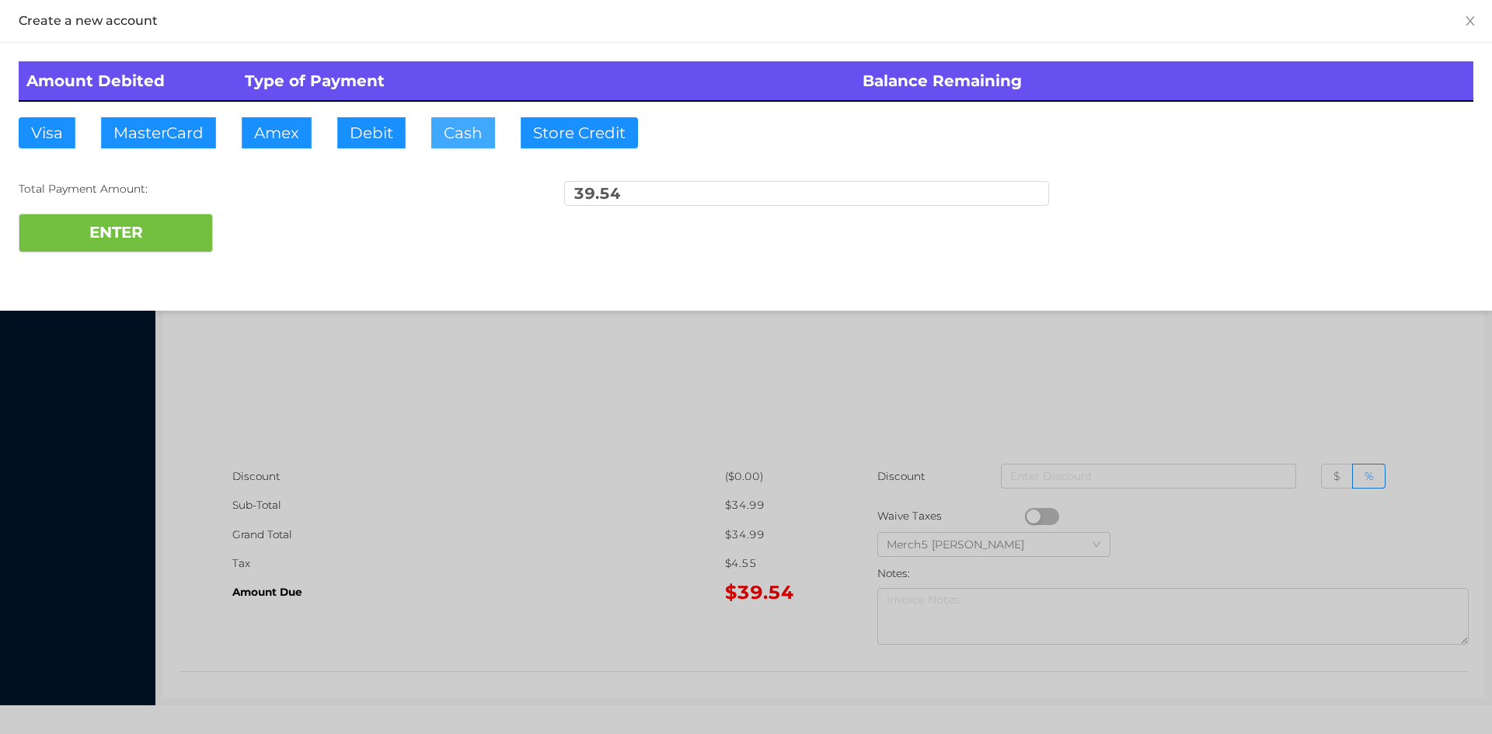
click at [472, 128] on button "Cash" at bounding box center [463, 132] width 64 height 31
type input "50"
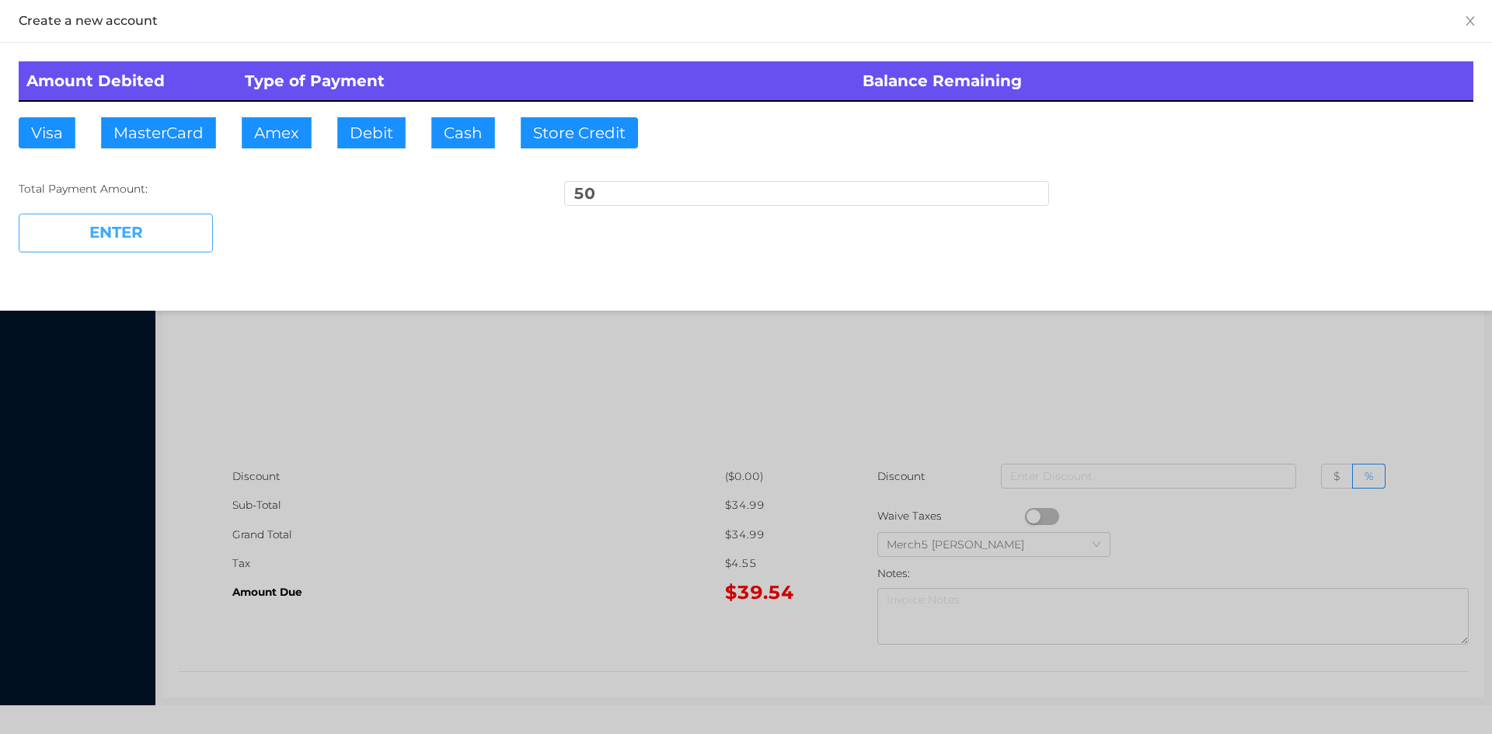
click at [155, 233] on button "ENTER" at bounding box center [116, 233] width 194 height 39
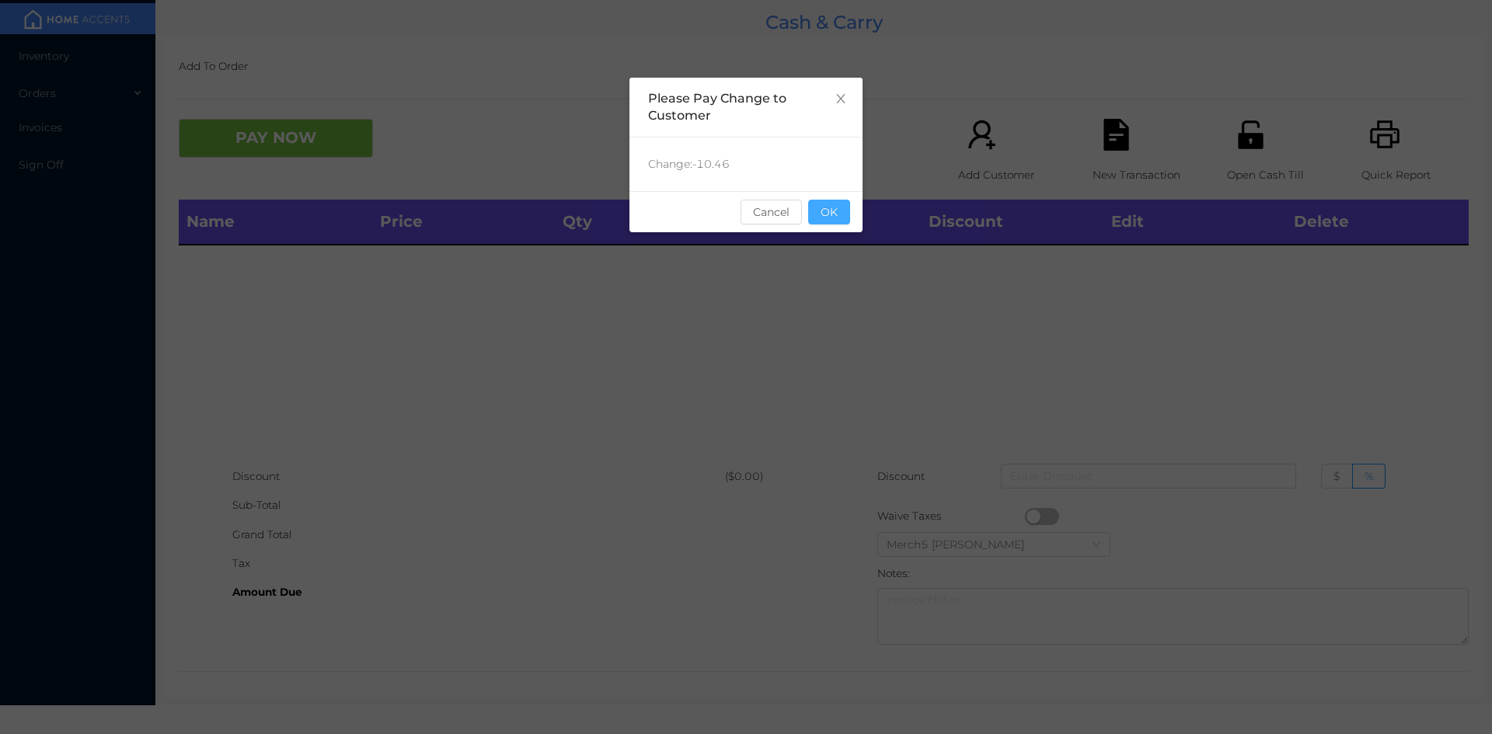
click at [833, 217] on button "OK" at bounding box center [829, 212] width 42 height 25
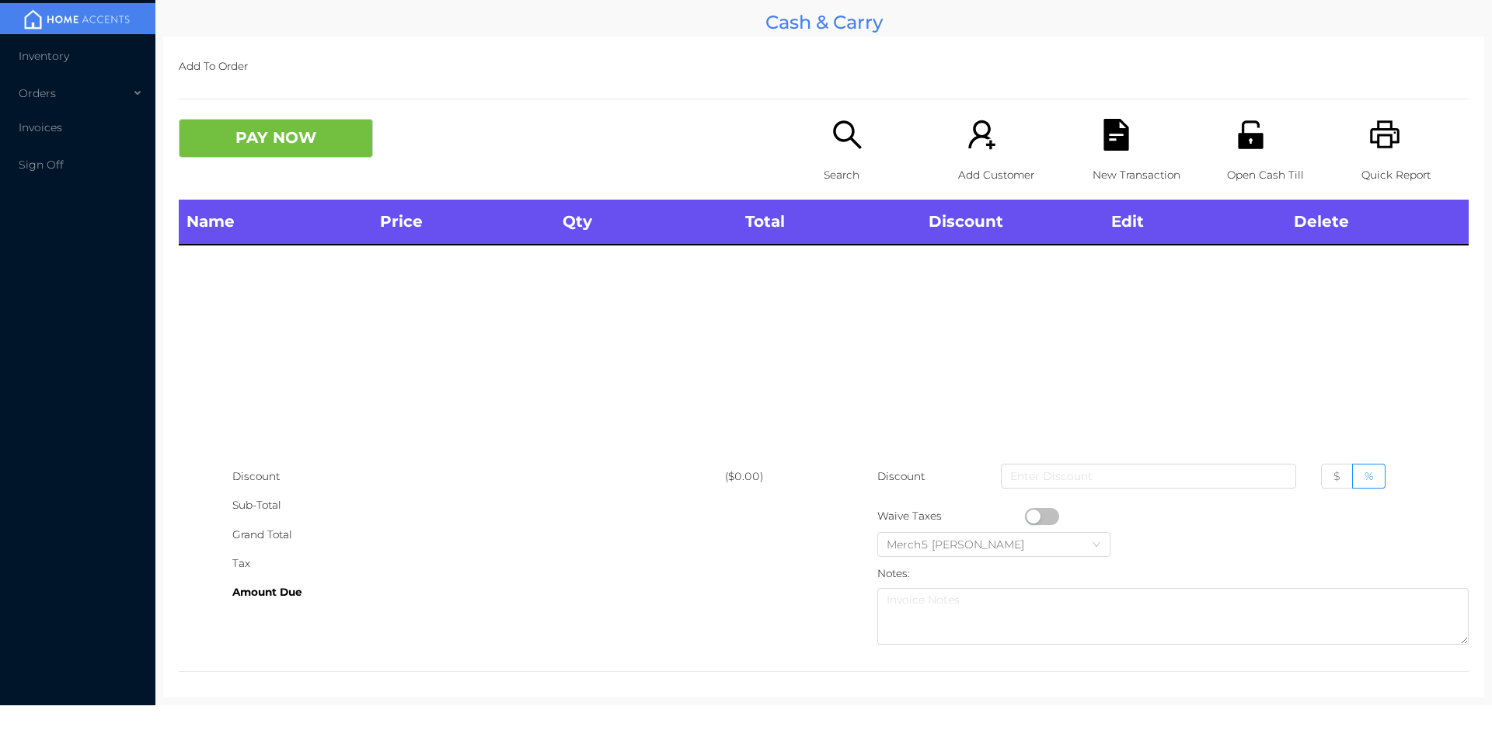
click at [838, 137] on icon "icon: search" at bounding box center [847, 135] width 32 height 32
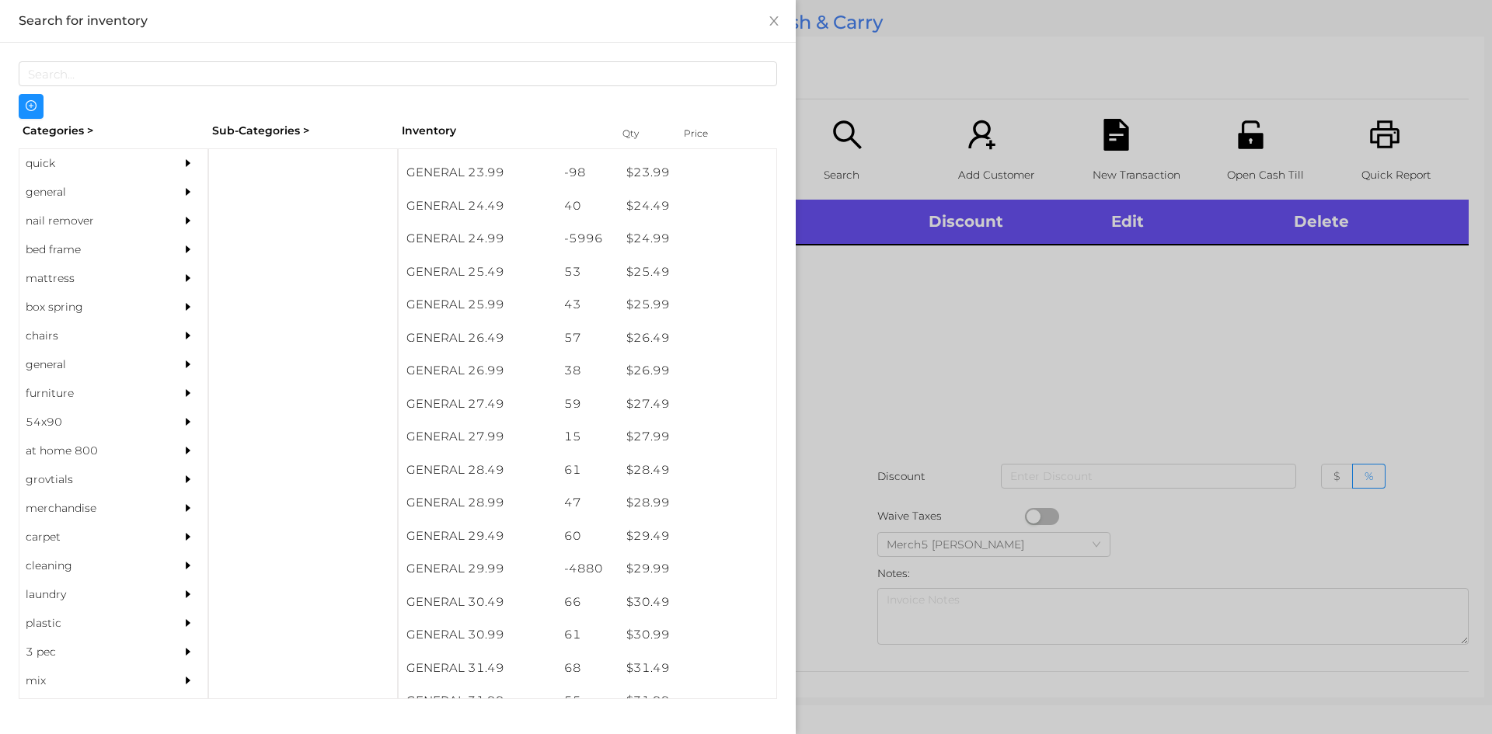
scroll to position [1940, 0]
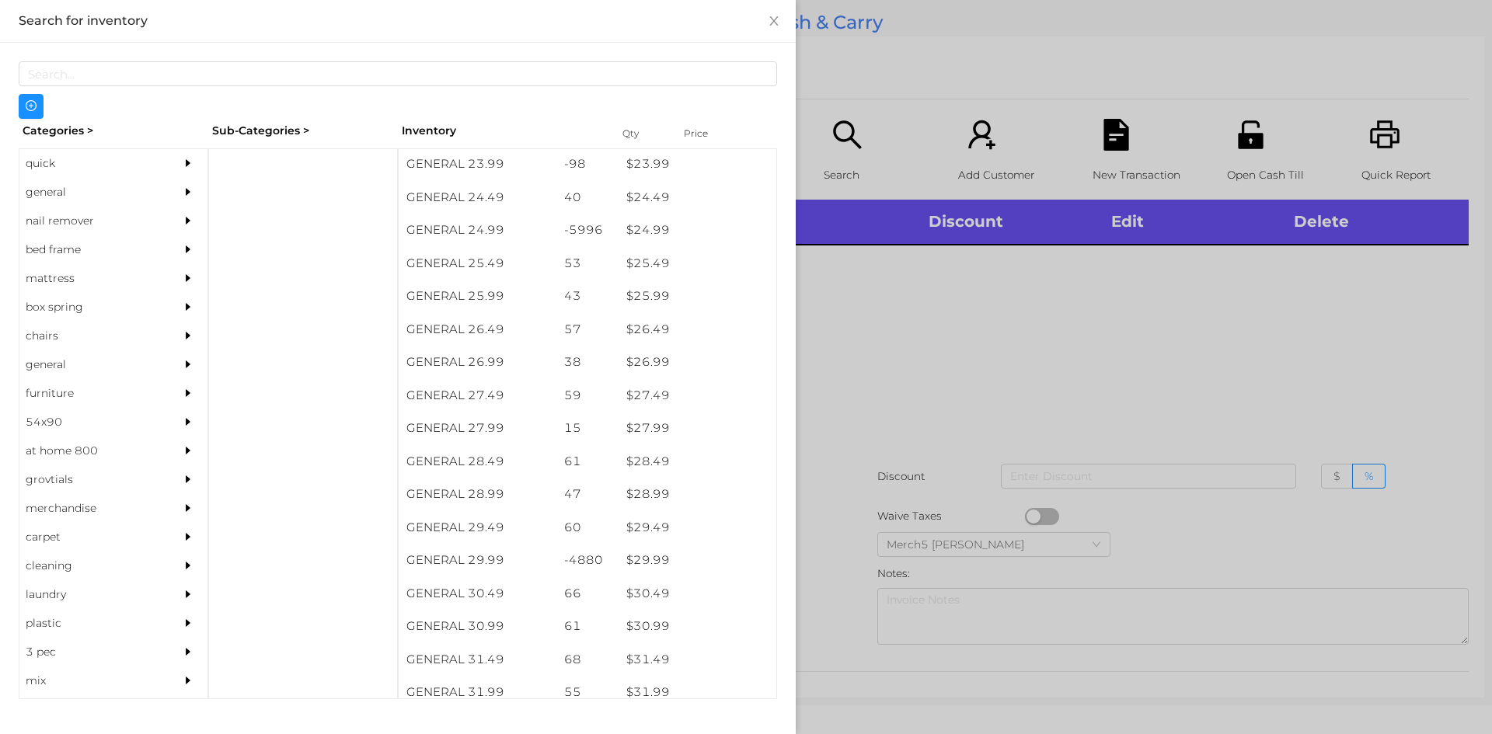
click at [646, 493] on div "$ 28.99" at bounding box center [697, 494] width 158 height 33
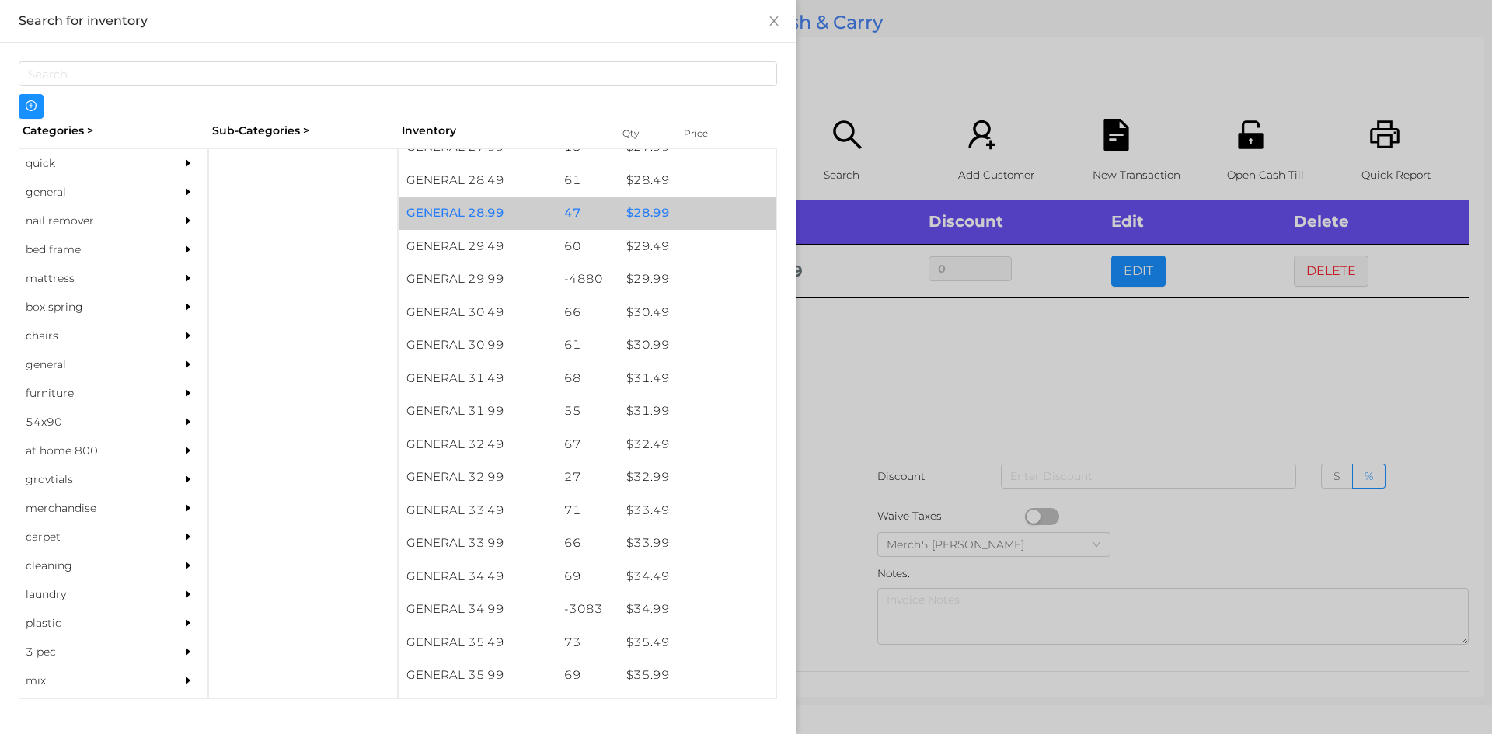
scroll to position [2222, 0]
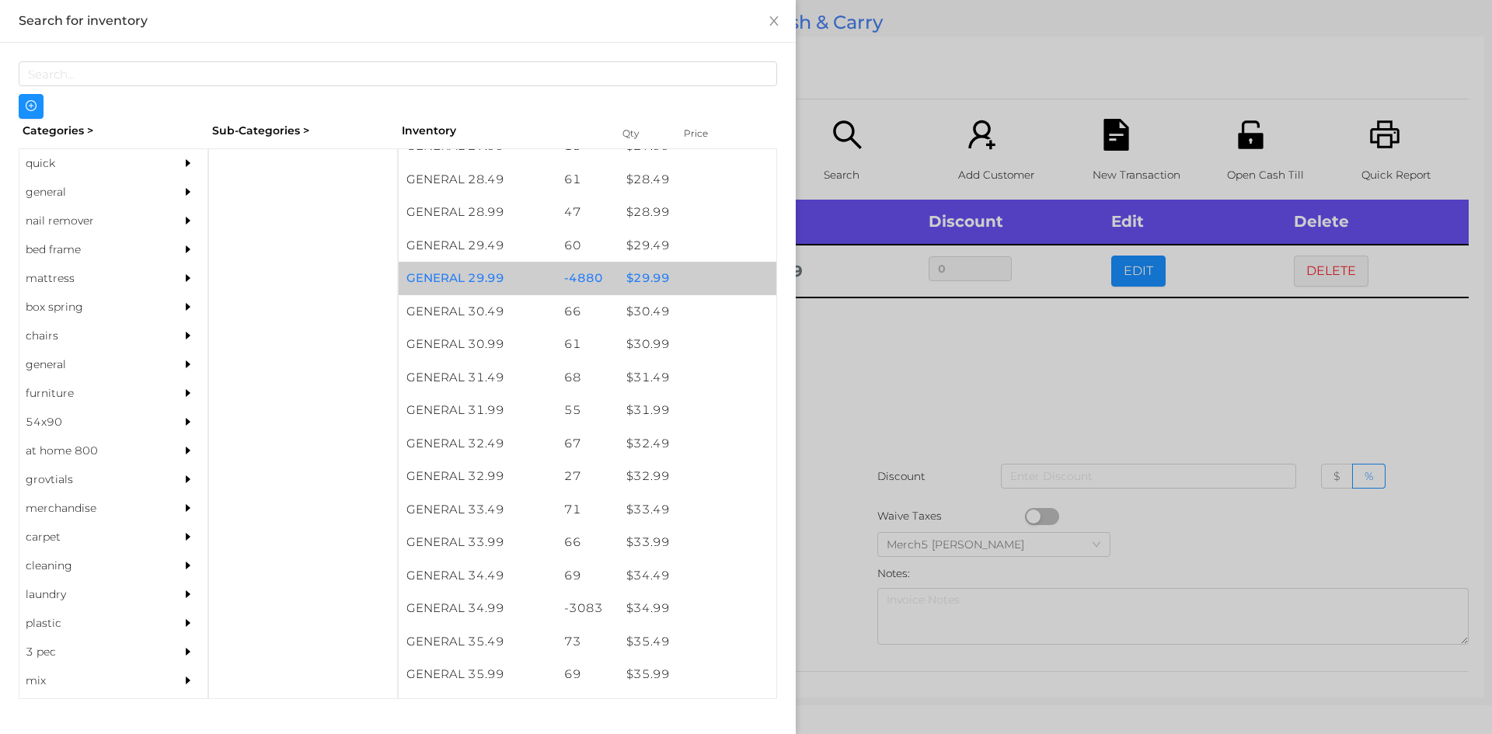
click at [652, 285] on div "$ 29.99" at bounding box center [697, 278] width 158 height 33
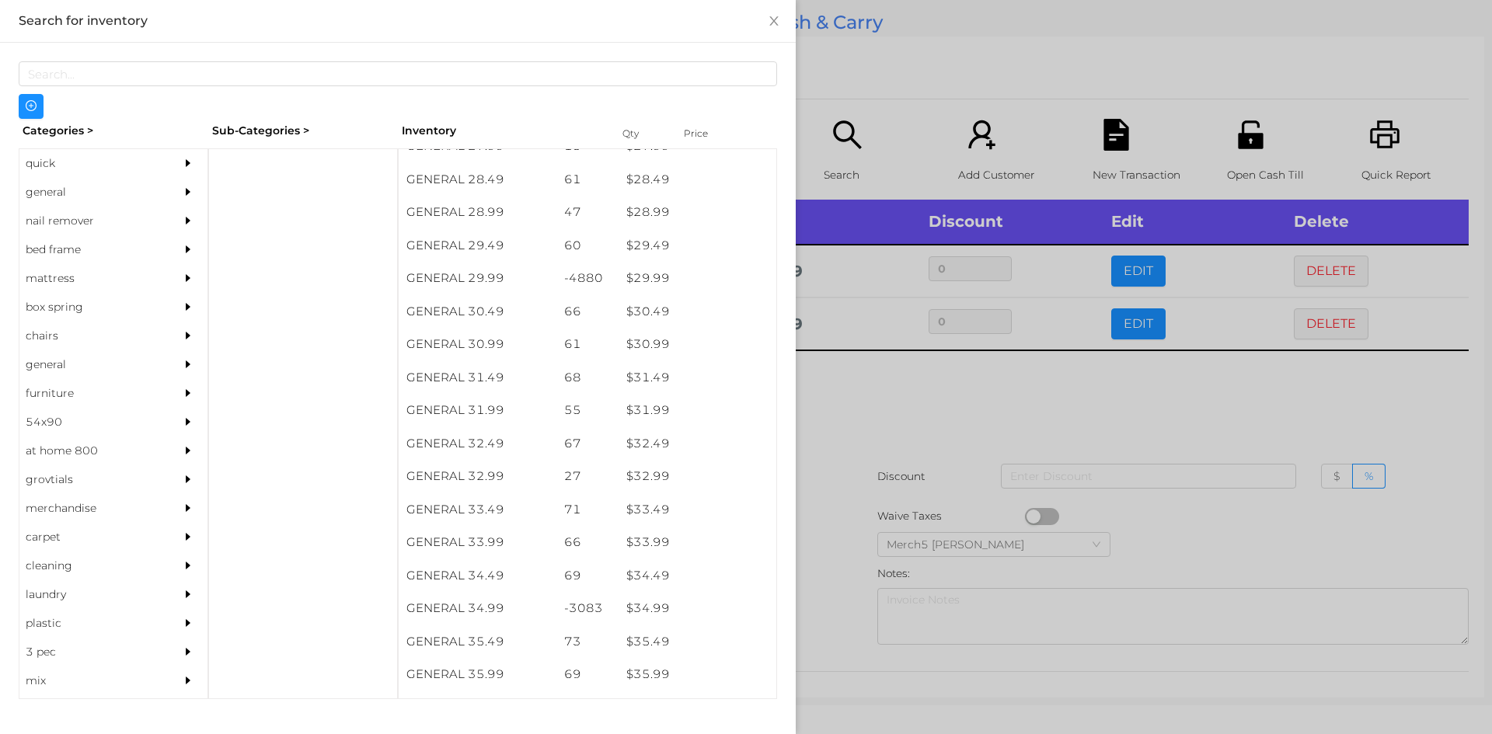
click at [835, 395] on div at bounding box center [746, 367] width 1492 height 734
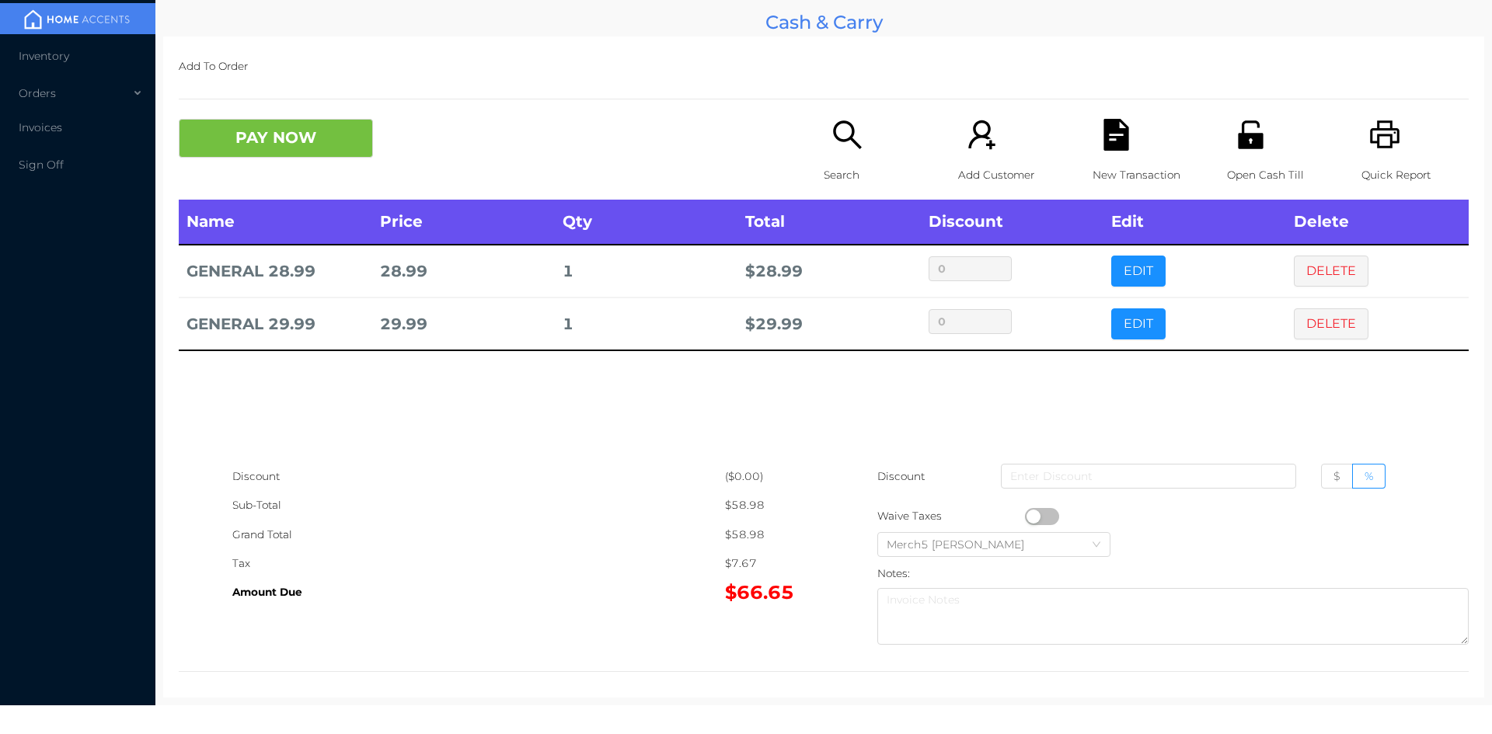
click at [300, 138] on button "PAY NOW" at bounding box center [276, 138] width 194 height 39
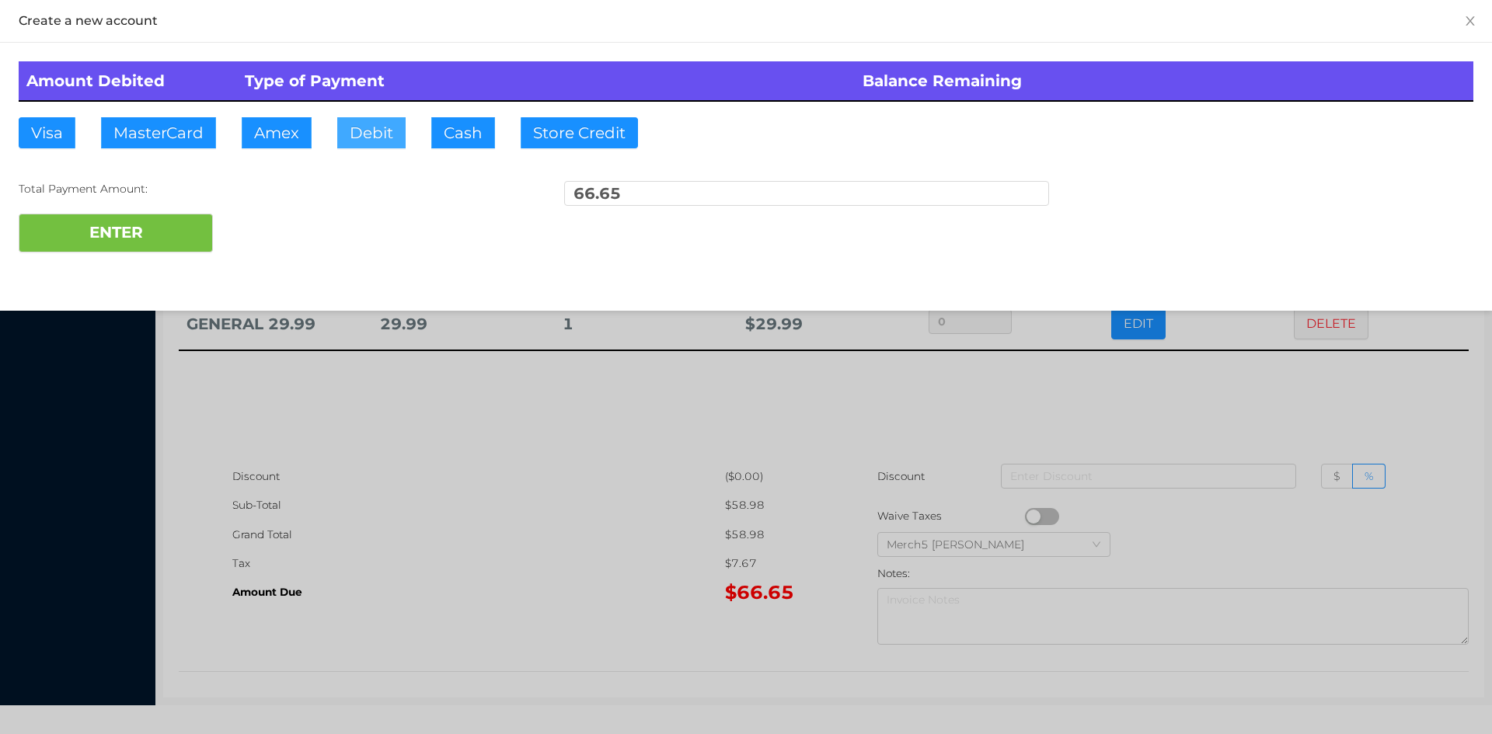
click at [373, 127] on button "Debit" at bounding box center [371, 132] width 68 height 31
click at [145, 225] on button "ENTER" at bounding box center [116, 233] width 194 height 39
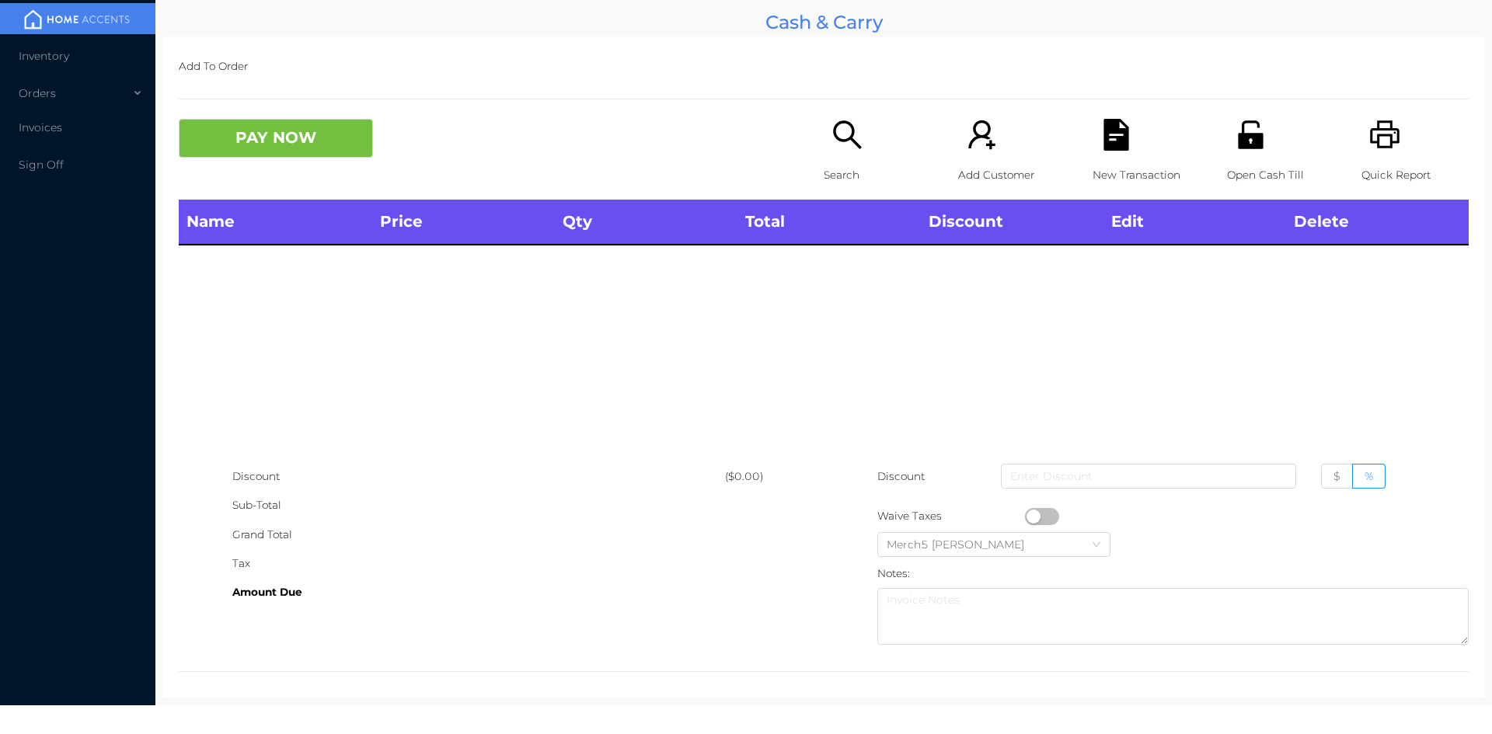
click at [1377, 143] on icon "icon: printer" at bounding box center [1385, 135] width 32 height 32
